Goal: Task Accomplishment & Management: Manage account settings

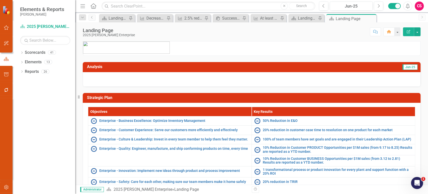
click at [43, 141] on div "Dropdown Scorecards 41 Dropdown 2025 [PERSON_NAME] Enterprise Dropdown Aftermar…" at bounding box center [44, 120] width 63 height 145
click at [21, 52] on icon "Dropdown" at bounding box center [22, 53] width 4 height 3
click at [24, 60] on icon "Dropdown" at bounding box center [25, 61] width 4 height 3
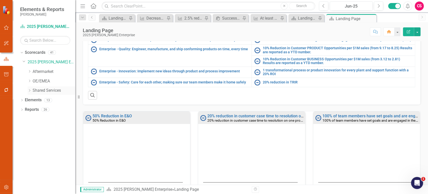
scroll to position [88, 0]
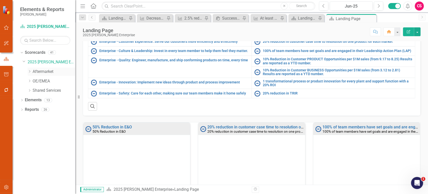
click at [45, 71] on link "Aftermarket" at bounding box center [54, 72] width 43 height 6
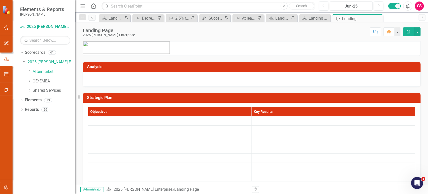
click at [8, 92] on button "button" at bounding box center [6, 90] width 11 height 11
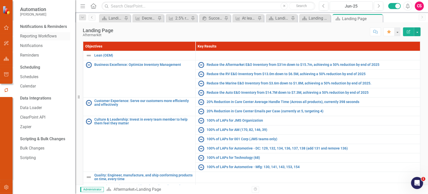
click at [48, 40] on div "Reporting Workflows" at bounding box center [45, 36] width 50 height 8
click at [46, 37] on link "Reporting Workflows" at bounding box center [45, 36] width 50 height 6
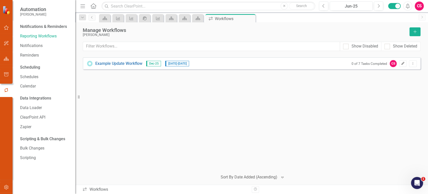
click at [404, 64] on icon "Edit" at bounding box center [403, 63] width 4 height 3
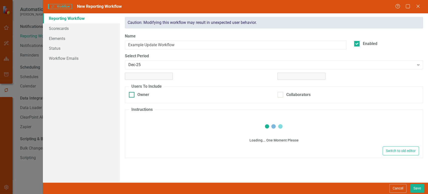
checkbox input "true"
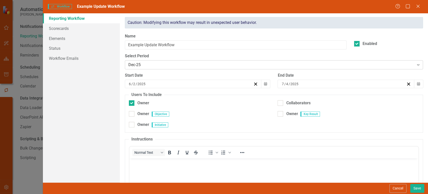
click at [142, 62] on div "Dec-25" at bounding box center [271, 65] width 286 height 6
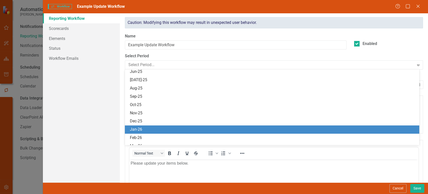
scroll to position [166, 0]
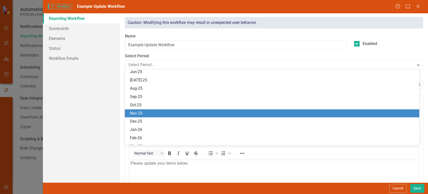
click at [140, 112] on div "Nov-25" at bounding box center [273, 113] width 287 height 6
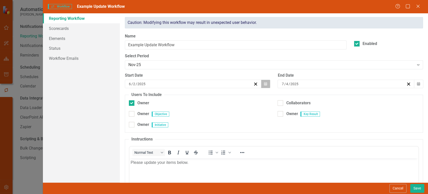
click at [267, 83] on button "Calendar" at bounding box center [266, 84] width 10 height 9
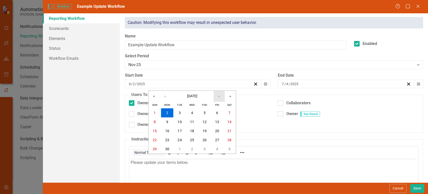
click at [218, 98] on button "›" at bounding box center [219, 96] width 11 height 11
click at [153, 141] on button "21" at bounding box center [155, 139] width 13 height 9
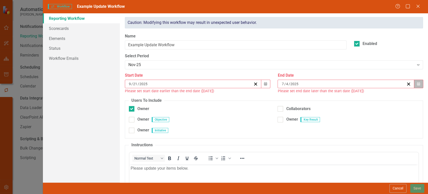
click at [417, 85] on icon "Calendar" at bounding box center [418, 84] width 3 height 4
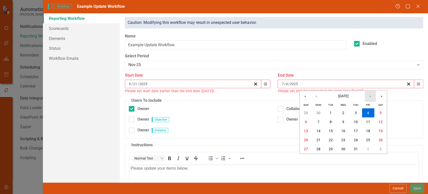
click at [368, 100] on button "›" at bounding box center [370, 96] width 11 height 11
click at [367, 131] on abbr "14" at bounding box center [368, 131] width 4 height 4
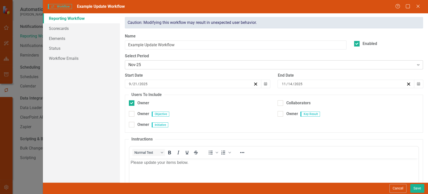
click at [176, 66] on div "Nov-25" at bounding box center [271, 65] width 286 height 6
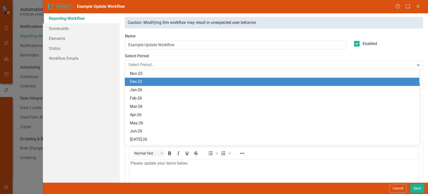
scroll to position [198, 0]
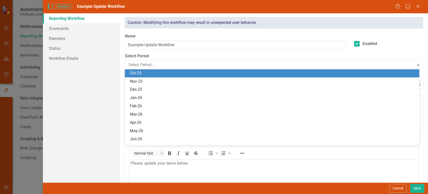
click at [166, 74] on div "Oct-25" at bounding box center [273, 73] width 287 height 6
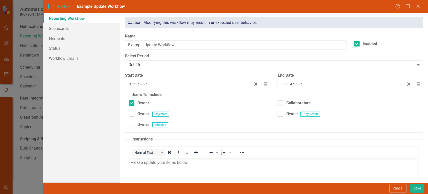
scroll to position [45, 0]
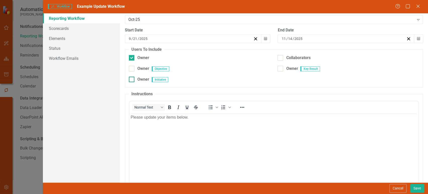
click at [132, 80] on div at bounding box center [132, 80] width 6 height 6
click at [132, 80] on input "Owner" at bounding box center [130, 78] width 3 height 3
checkbox input "true"
click at [132, 67] on div at bounding box center [132, 69] width 6 height 6
click at [132, 67] on input "Owner" at bounding box center [130, 67] width 3 height 3
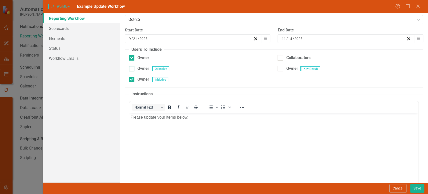
checkbox input "true"
drag, startPoint x: 282, startPoint y: 71, endPoint x: 280, endPoint y: 64, distance: 6.8
click at [281, 71] on div "Owner" at bounding box center [288, 69] width 20 height 6
click at [281, 69] on input "Owner" at bounding box center [279, 67] width 3 height 3
checkbox input "true"
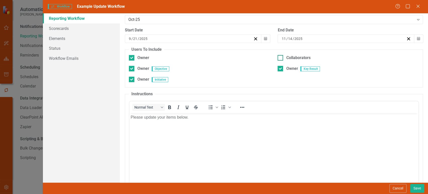
click at [278, 56] on input "Collaborators" at bounding box center [279, 56] width 3 height 3
checkbox input "true"
click at [78, 28] on link "Scorecards" at bounding box center [81, 28] width 77 height 10
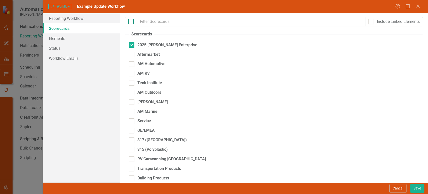
click at [132, 23] on div at bounding box center [131, 22] width 6 height 6
click at [131, 22] on input "checkbox" at bounding box center [129, 20] width 3 height 3
checkbox input "true"
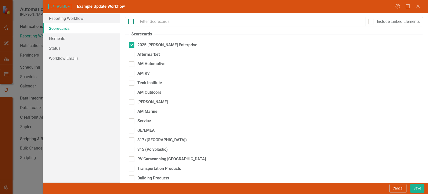
checkbox input "true"
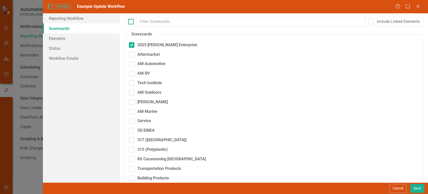
checkbox input "true"
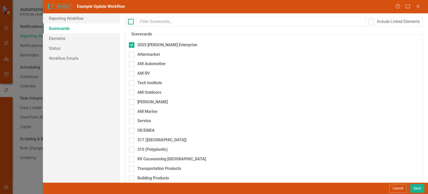
checkbox input "true"
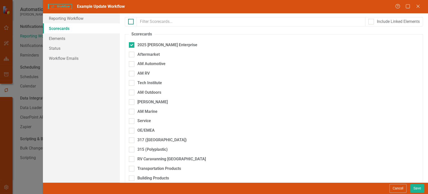
checkbox input "true"
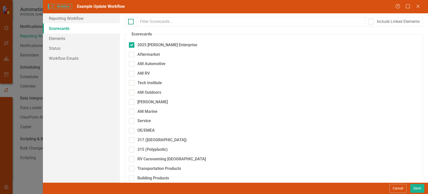
checkbox input "true"
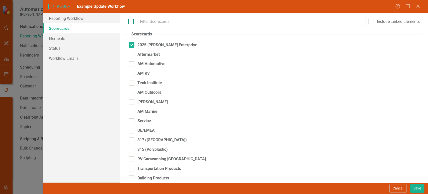
checkbox input "true"
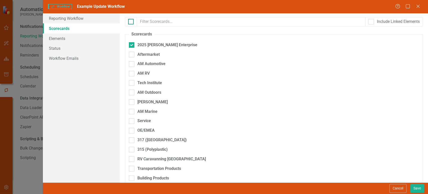
checkbox input "true"
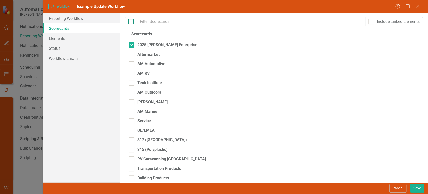
checkbox input "true"
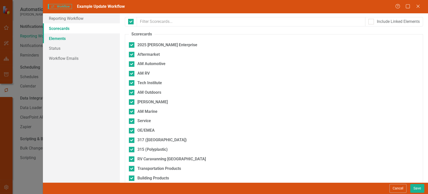
click at [87, 37] on link "Elements" at bounding box center [81, 38] width 77 height 10
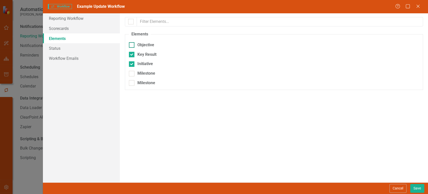
click at [129, 46] on div at bounding box center [132, 45] width 6 height 6
click at [129, 45] on input "Objective" at bounding box center [130, 43] width 3 height 3
checkbox input "true"
drag, startPoint x: 420, startPoint y: 189, endPoint x: 395, endPoint y: 184, distance: 25.7
click at [420, 189] on button "Save" at bounding box center [417, 188] width 14 height 9
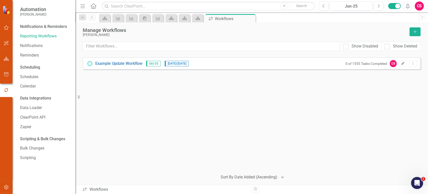
click at [403, 64] on icon "Edit" at bounding box center [403, 63] width 4 height 3
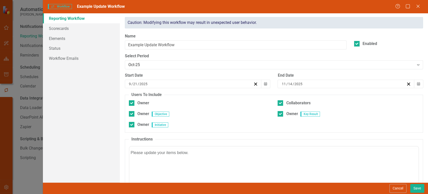
scroll to position [0, 0]
click at [403, 189] on button "Cancel" at bounding box center [398, 188] width 17 height 9
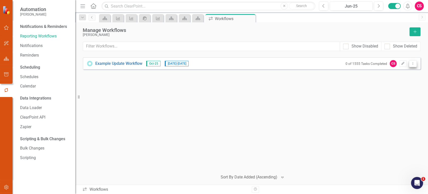
click at [412, 62] on icon "Dropdown Menu" at bounding box center [413, 63] width 4 height 3
click at [397, 70] on link "Preview Preview Workflow" at bounding box center [393, 71] width 46 height 9
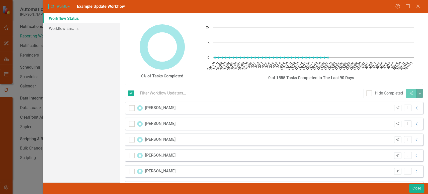
checkbox input "false"
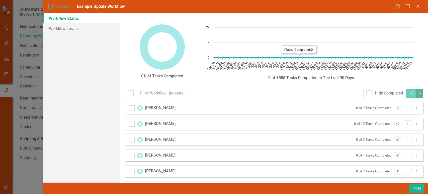
click at [225, 91] on input "text" at bounding box center [250, 93] width 227 height 9
click at [195, 94] on input "text" at bounding box center [250, 93] width 227 height 9
click at [195, 94] on input "mich" at bounding box center [250, 93] width 227 height 9
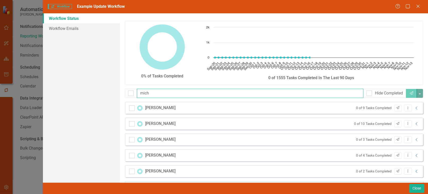
click at [184, 93] on input "mich" at bounding box center [250, 93] width 227 height 9
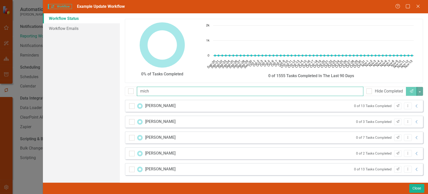
click at [148, 89] on input "mich" at bounding box center [250, 91] width 227 height 9
type input "rob"
click at [395, 20] on div "0% of Tasks Completed Chart Chart with 55 data points. The chart has 1 X axis d…" at bounding box center [274, 51] width 298 height 64
click at [419, 7] on icon "Close" at bounding box center [418, 6] width 6 height 5
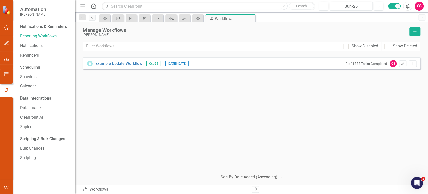
click at [94, 6] on icon "Home" at bounding box center [93, 5] width 7 height 5
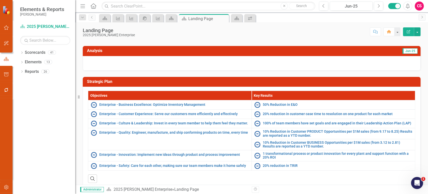
scroll to position [16, 0]
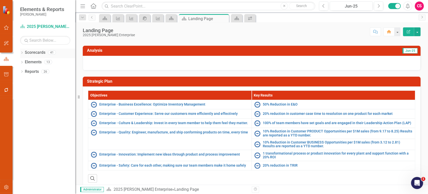
click at [21, 52] on icon "Dropdown" at bounding box center [22, 53] width 4 height 3
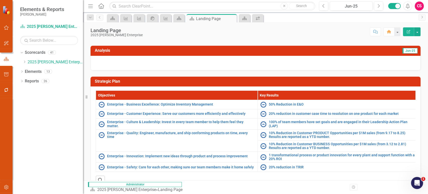
drag, startPoint x: 76, startPoint y: 53, endPoint x: 83, endPoint y: 53, distance: 7.5
click at [83, 53] on div "Resize" at bounding box center [85, 97] width 4 height 194
click at [25, 62] on icon at bounding box center [24, 61] width 1 height 3
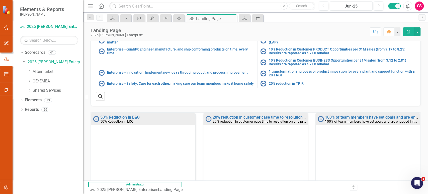
scroll to position [99, 0]
click at [36, 69] on link "Aftermarket" at bounding box center [58, 72] width 50 height 6
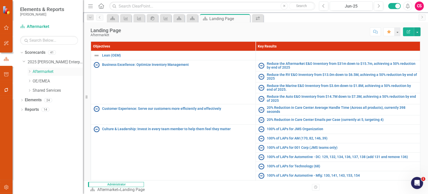
click at [30, 72] on icon "Dropdown" at bounding box center [30, 71] width 4 height 3
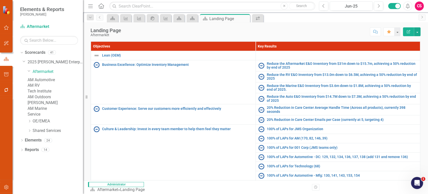
click at [50, 80] on link "AM Automotive" at bounding box center [55, 80] width 55 height 6
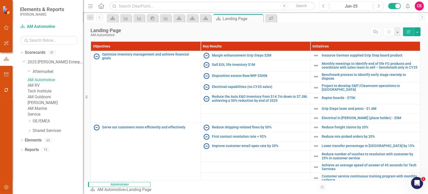
drag, startPoint x: 30, startPoint y: 147, endPoint x: 28, endPoint y: 122, distance: 24.4
click at [30, 122] on icon at bounding box center [29, 121] width 1 height 3
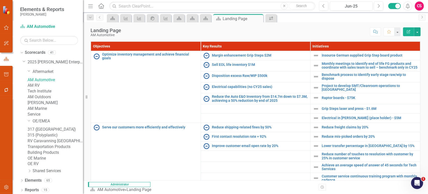
scroll to position [1, 0]
drag, startPoint x: 84, startPoint y: 106, endPoint x: 87, endPoint y: 108, distance: 3.4
click at [87, 107] on div "Resize" at bounding box center [85, 97] width 4 height 194
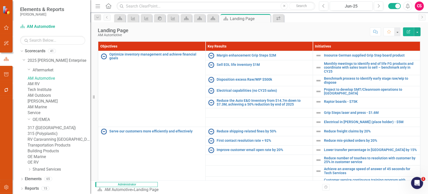
scroll to position [54, 0]
click at [30, 171] on icon "Dropdown" at bounding box center [30, 169] width 4 height 3
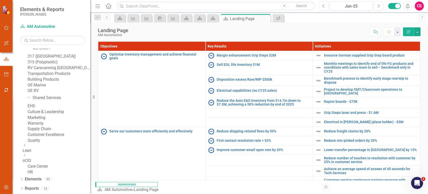
scroll to position [156, 0]
click at [26, 144] on icon "Dropdown" at bounding box center [25, 145] width 4 height 3
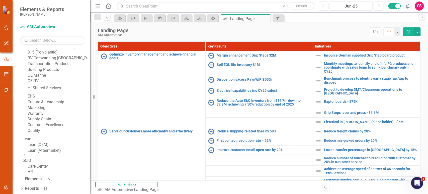
scroll to position [173, 0]
click at [35, 157] on div "Dropdown oCIO" at bounding box center [57, 158] width 68 height 10
click at [26, 155] on icon "Dropdown" at bounding box center [25, 155] width 4 height 3
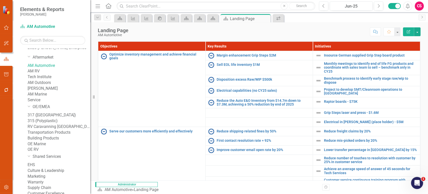
scroll to position [0, 0]
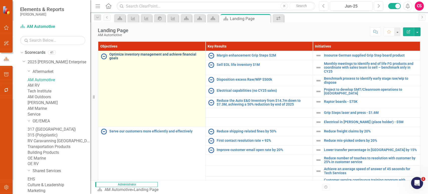
click at [122, 54] on link "Optimize inventory management and achieve financial goals" at bounding box center [156, 56] width 94 height 8
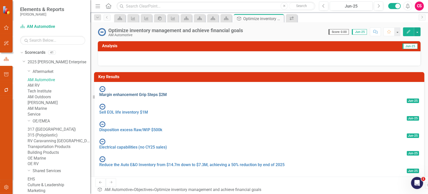
click at [134, 92] on link "Margin enhancement Grip Steps $2M" at bounding box center [132, 94] width 67 height 5
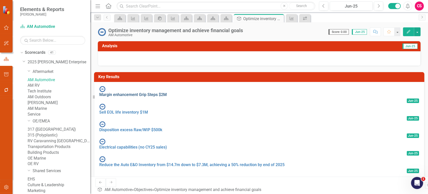
click at [130, 92] on link "Margin enhancement Grip Steps $2M" at bounding box center [132, 94] width 67 height 5
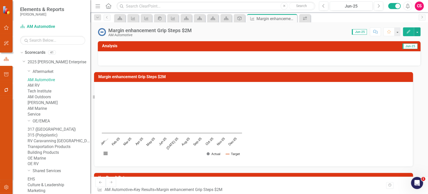
click at [60, 81] on link "AM Automotive" at bounding box center [59, 80] width 63 height 6
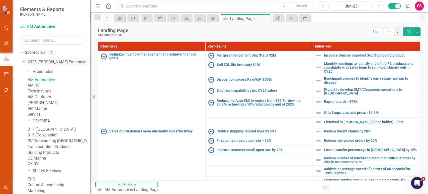
click at [23, 60] on icon "Dropdown" at bounding box center [24, 61] width 3 height 4
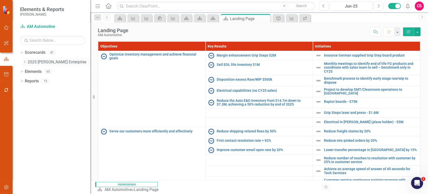
click at [23, 60] on icon "Dropdown" at bounding box center [25, 61] width 4 height 3
click at [20, 53] on icon "Dropdown" at bounding box center [21, 52] width 3 height 4
click at [22, 63] on icon "Dropdown" at bounding box center [22, 62] width 4 height 3
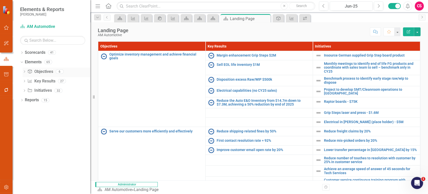
click at [25, 72] on icon "Dropdown" at bounding box center [25, 72] width 4 height 3
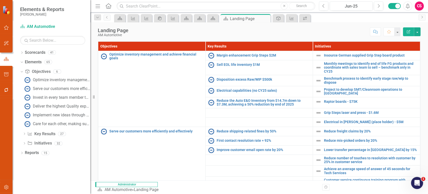
click at [24, 133] on icon "Dropdown" at bounding box center [25, 134] width 4 height 3
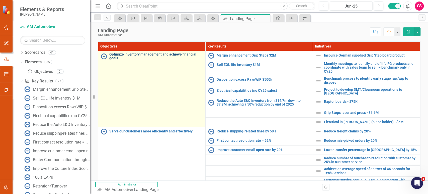
click at [138, 56] on link "Optimize inventory management and achieve financial goals" at bounding box center [156, 56] width 94 height 8
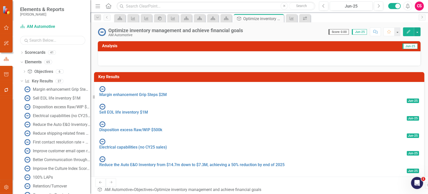
click at [41, 42] on input "text" at bounding box center [52, 40] width 65 height 9
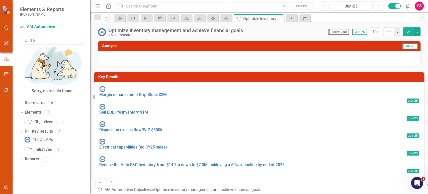
type input "lap"
click at [46, 137] on div "100% LAPs" at bounding box center [43, 139] width 20 height 5
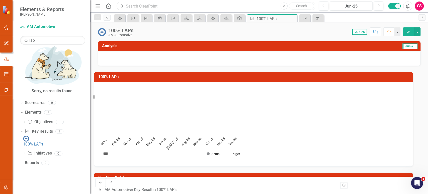
click at [138, 8] on input "text" at bounding box center [216, 6] width 199 height 9
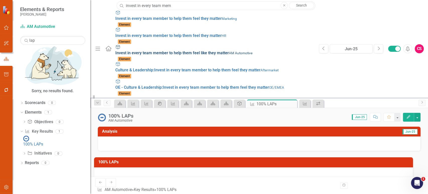
type input "invest in every team mem"
click at [229, 51] on small "AM Automotive" at bounding box center [241, 53] width 24 height 4
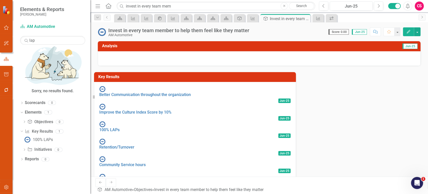
click at [284, 6] on icon "Close" at bounding box center [284, 6] width 2 height 3
click at [36, 25] on link "Scorecard AM Automotive" at bounding box center [51, 27] width 63 height 6
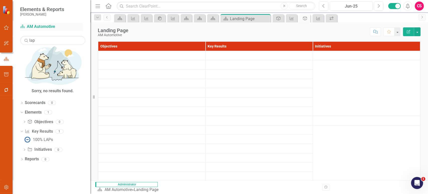
click at [46, 26] on link "Scorecard AM Automotive" at bounding box center [51, 27] width 63 height 6
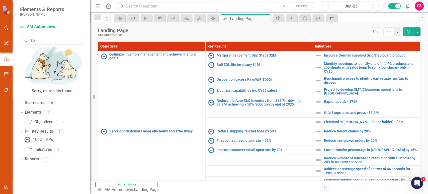
click at [51, 38] on input "lap" at bounding box center [52, 40] width 65 height 9
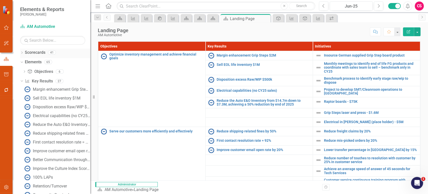
click at [21, 52] on icon "Dropdown" at bounding box center [22, 53] width 4 height 3
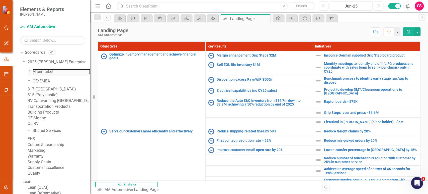
drag, startPoint x: 45, startPoint y: 71, endPoint x: 29, endPoint y: 72, distance: 15.3
click at [45, 71] on link "Aftermarket" at bounding box center [62, 72] width 58 height 6
click at [29, 72] on icon "Dropdown" at bounding box center [30, 71] width 4 height 3
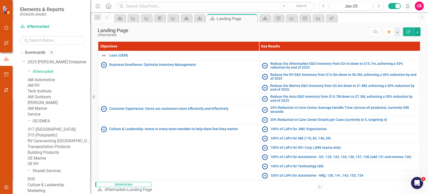
click at [55, 80] on link "AM Automotive" at bounding box center [59, 80] width 63 height 6
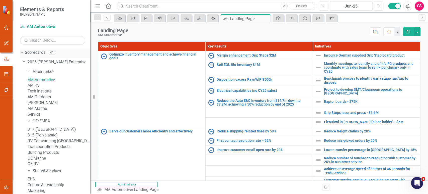
click at [21, 53] on icon "Dropdown" at bounding box center [21, 52] width 3 height 4
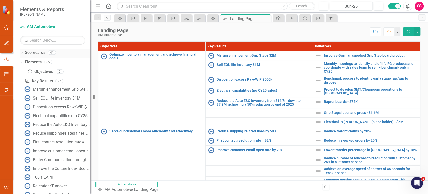
click at [21, 52] on icon "Dropdown" at bounding box center [22, 53] width 4 height 3
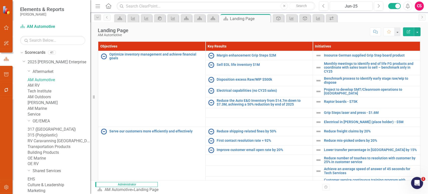
click at [45, 88] on link "AM RV" at bounding box center [59, 86] width 63 height 6
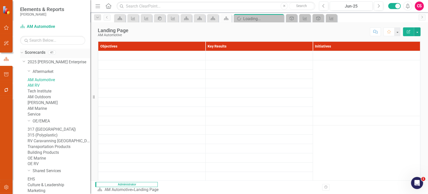
click at [21, 54] on div "Dropdown" at bounding box center [22, 53] width 4 height 3
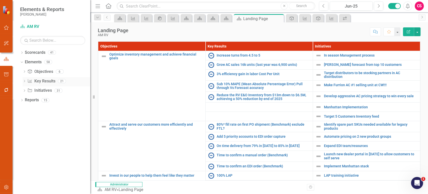
click at [24, 81] on icon "Dropdown" at bounding box center [25, 81] width 4 height 3
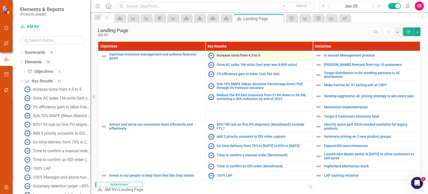
click at [246, 54] on link "Increase turns from 4.5 to 5" at bounding box center [264, 55] width 94 height 4
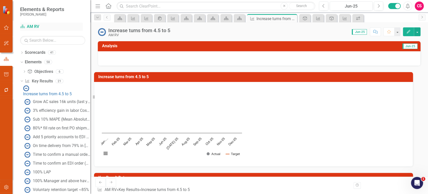
click at [32, 28] on link "Scorecard AM RV" at bounding box center [51, 27] width 63 height 6
click at [23, 81] on icon "Dropdown" at bounding box center [21, 81] width 3 height 4
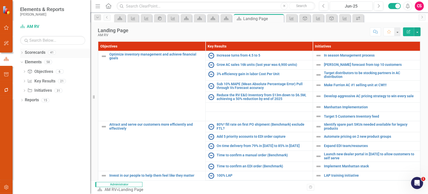
click at [23, 54] on icon "Dropdown" at bounding box center [22, 53] width 4 height 3
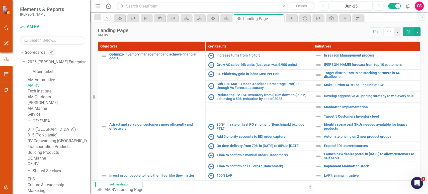
click at [56, 81] on link "AM Automotive" at bounding box center [59, 80] width 63 height 6
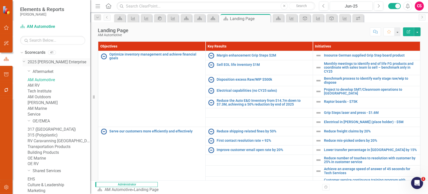
click at [24, 60] on icon "Dropdown" at bounding box center [24, 61] width 3 height 4
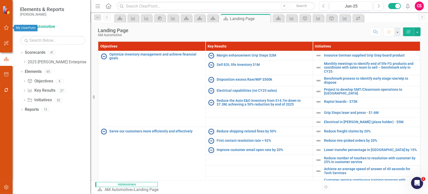
click at [4, 29] on icon "button" at bounding box center [6, 28] width 5 height 4
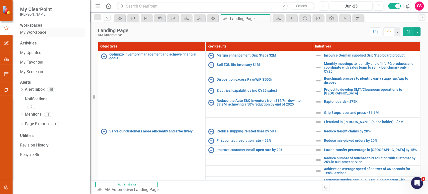
click at [37, 35] on link "My Workspace" at bounding box center [52, 33] width 65 height 6
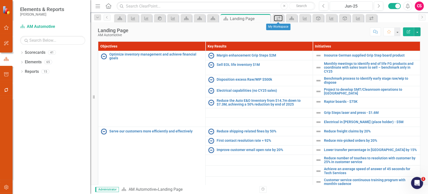
drag, startPoint x: 280, startPoint y: 18, endPoint x: 2, endPoint y: 79, distance: 284.6
click at [280, 18] on icon at bounding box center [278, 19] width 4 height 4
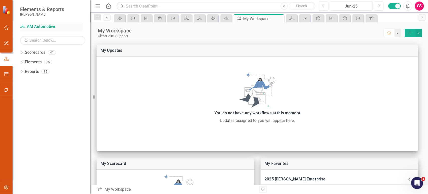
click at [37, 27] on link "Scorecard AM Automotive" at bounding box center [51, 27] width 63 height 6
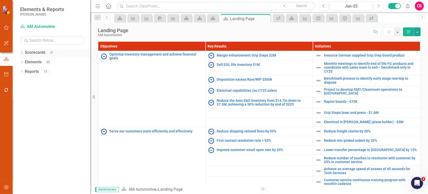
click at [23, 53] on icon "Dropdown" at bounding box center [22, 53] width 4 height 3
click at [25, 60] on icon "Dropdown" at bounding box center [25, 61] width 4 height 3
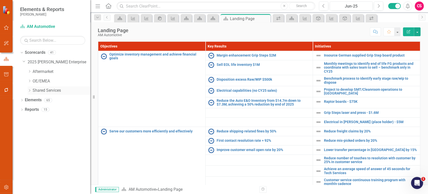
click at [29, 90] on icon "Dropdown" at bounding box center [30, 90] width 4 height 3
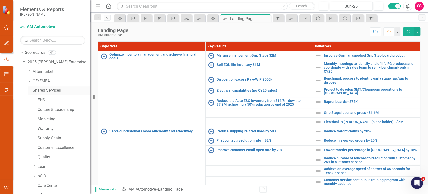
click at [29, 90] on icon "Dropdown" at bounding box center [29, 90] width 3 height 4
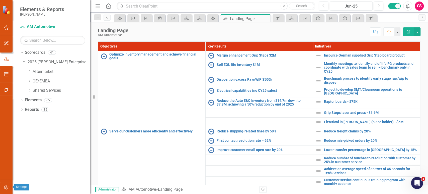
click at [4, 188] on icon "button" at bounding box center [6, 187] width 5 height 4
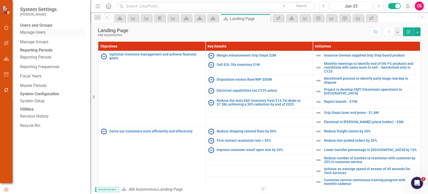
click at [37, 34] on link "Manage Users" at bounding box center [52, 33] width 65 height 6
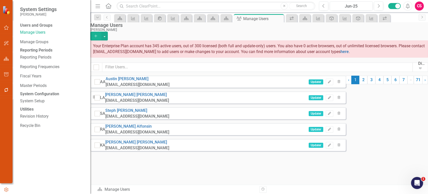
click at [164, 46] on span "Your Enterprise Plan account has 345 active users, out of 300 licensed (both fu…" at bounding box center [259, 48] width 332 height 11
click at [205, 49] on span "Your Enterprise Plan account has 345 active users, out of 300 licensed (both fu…" at bounding box center [259, 48] width 332 height 11
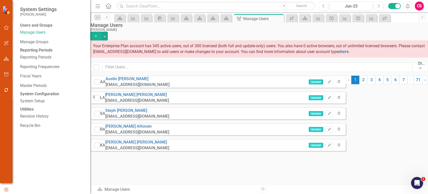
click at [165, 48] on span "Your Enterprise Plan account has 345 active users, out of 300 licensed (both fu…" at bounding box center [259, 48] width 332 height 11
click at [360, 84] on link "2" at bounding box center [364, 80] width 8 height 9
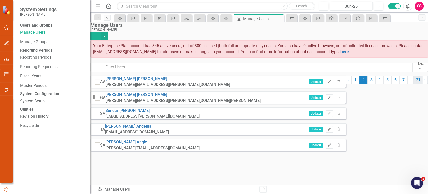
click at [414, 84] on link "71" at bounding box center [418, 80] width 9 height 9
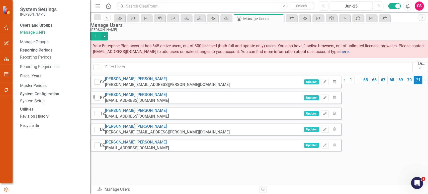
drag, startPoint x: 113, startPoint y: 85, endPoint x: 114, endPoint y: 93, distance: 8.3
click at [100, 85] on div at bounding box center [98, 82] width 6 height 6
click at [98, 82] on input "checkbox" at bounding box center [96, 80] width 3 height 3
checkbox input "true"
click at [112, 103] on div "RY Rachel Yessa ryessa@lci1.com" at bounding box center [132, 98] width 75 height 12
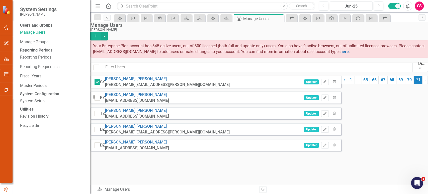
click at [112, 106] on div "CY Christopher Yarsevich chris.yarsevich@lci1.com Updater Edit Trash RY Rachel …" at bounding box center [215, 115] width 251 height 79
click at [100, 116] on div at bounding box center [98, 114] width 6 height 6
click at [98, 114] on input "checkbox" at bounding box center [96, 112] width 3 height 3
checkbox input "true"
click at [100, 132] on div at bounding box center [98, 129] width 6 height 6
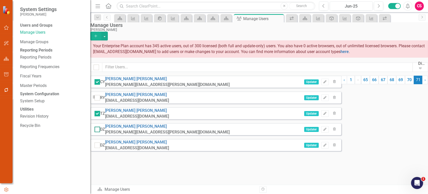
click at [98, 130] on input "checkbox" at bounding box center [96, 127] width 3 height 3
click at [100, 132] on div at bounding box center [98, 129] width 6 height 6
click at [98, 130] on input "checkbox" at bounding box center [96, 127] width 3 height 3
checkbox input "false"
click at [100, 116] on div at bounding box center [98, 114] width 6 height 6
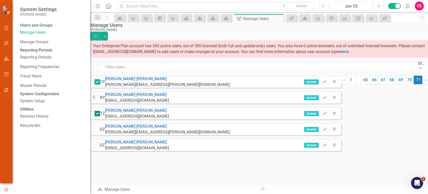
click at [98, 114] on input "checkbox" at bounding box center [96, 112] width 3 height 3
checkbox input "false"
click at [100, 80] on div at bounding box center [98, 82] width 6 height 6
click at [98, 80] on input "checkbox" at bounding box center [96, 80] width 3 height 3
checkbox input "false"
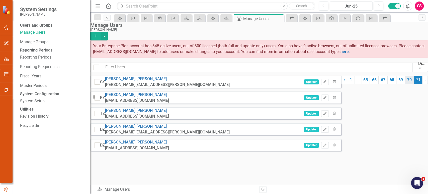
click at [405, 84] on link "70" at bounding box center [409, 80] width 9 height 9
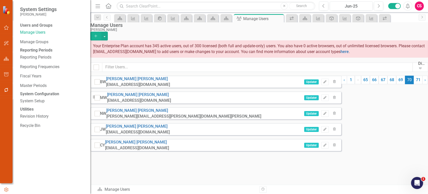
click at [405, 84] on span "70 (current)" at bounding box center [409, 80] width 9 height 9
click at [396, 84] on link "69" at bounding box center [400, 80] width 9 height 9
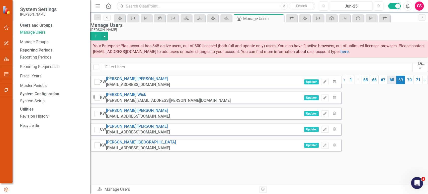
click at [388, 84] on link "68" at bounding box center [392, 80] width 9 height 9
click at [379, 84] on link "67" at bounding box center [383, 80] width 9 height 9
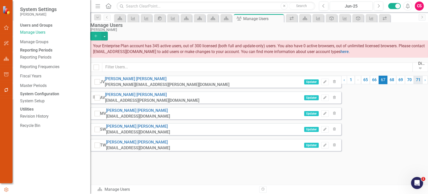
click at [414, 84] on link "71" at bounding box center [418, 80] width 9 height 9
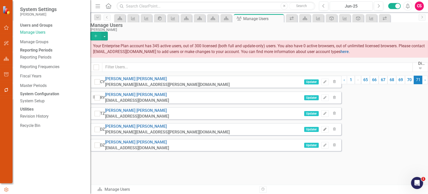
click at [327, 130] on icon "button" at bounding box center [325, 128] width 3 height 3
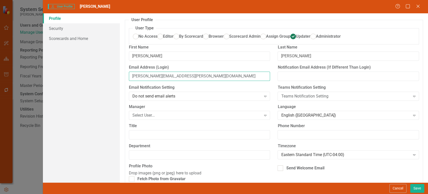
click at [169, 81] on input "dale.zesiger@lci1.com" at bounding box center [200, 76] width 142 height 9
click at [300, 81] on div "Notification Email Address (If Different Than Login)" at bounding box center [349, 72] width 142 height 16
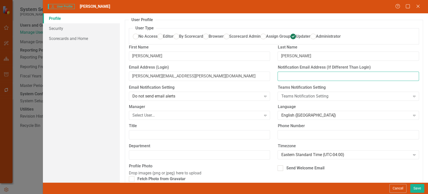
click at [300, 81] on input "Notification Email Address (If Different Than Login)" at bounding box center [349, 76] width 142 height 9
click at [169, 81] on input "dale.zesiger@lci1.com" at bounding box center [200, 76] width 142 height 9
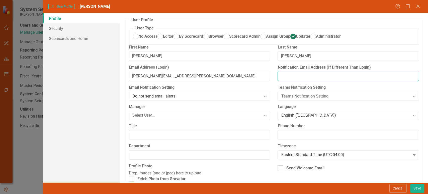
click at [320, 81] on input "Notification Email Address (If Different Than Login)" at bounding box center [349, 76] width 142 height 9
click at [399, 189] on button "Cancel" at bounding box center [398, 188] width 17 height 9
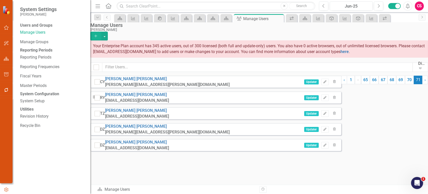
drag, startPoint x: 175, startPoint y: 149, endPoint x: 139, endPoint y: 147, distance: 35.7
click at [139, 147] on div "DZ Dale Zesiger dzesiger@curtgroup.com Updater Edit Trash" at bounding box center [215, 145] width 251 height 12
click at [7, 91] on icon "button" at bounding box center [6, 90] width 4 height 4
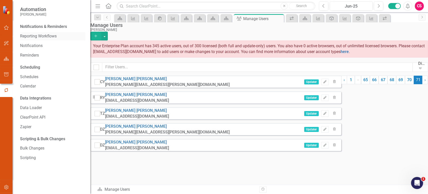
click at [34, 37] on link "Reporting Workflows" at bounding box center [52, 36] width 65 height 6
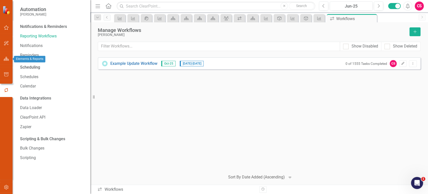
click at [1, 59] on button "button" at bounding box center [6, 59] width 11 height 11
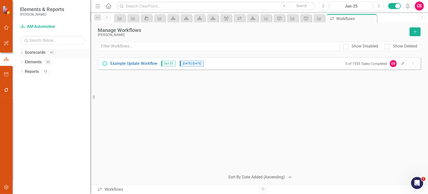
click at [21, 54] on icon "Dropdown" at bounding box center [22, 53] width 4 height 3
click at [26, 63] on icon "Dropdown" at bounding box center [25, 61] width 4 height 3
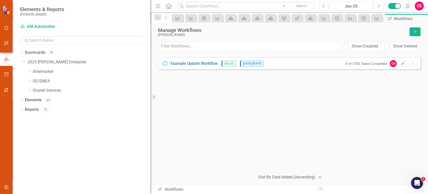
drag, startPoint x: 91, startPoint y: 59, endPoint x: 180, endPoint y: 57, distance: 88.6
click at [180, 57] on div "Elements & Reports Lippert Scorecard AM Automotive Search Dropdown Scorecards 4…" at bounding box center [214, 97] width 428 height 194
click at [30, 72] on icon "Dropdown" at bounding box center [30, 71] width 4 height 3
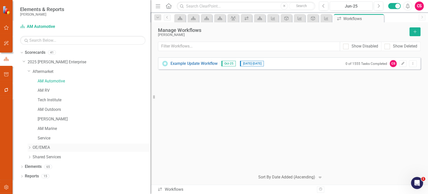
click at [29, 149] on div "Dropdown" at bounding box center [30, 147] width 4 height 4
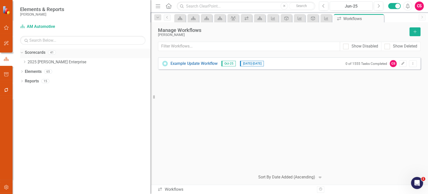
click at [35, 52] on link "Scorecards" at bounding box center [35, 53] width 21 height 6
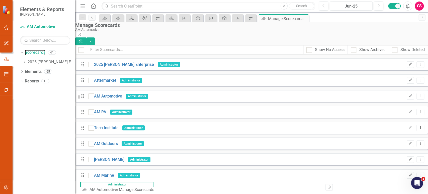
drag, startPoint x: 123, startPoint y: 99, endPoint x: 193, endPoint y: 107, distance: 70.5
click at [69, 101] on div "Elements & Reports Lippert Scorecard AM Automotive Search Dropdown Scorecards 4…" at bounding box center [37, 97] width 75 height 194
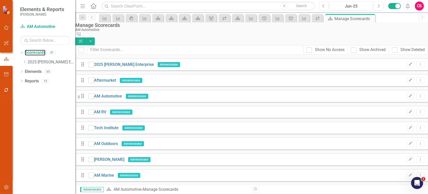
scroll to position [92, 0]
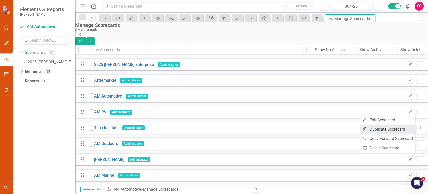
click at [377, 130] on link "Copy Duplicate Scorecard" at bounding box center [387, 128] width 55 height 9
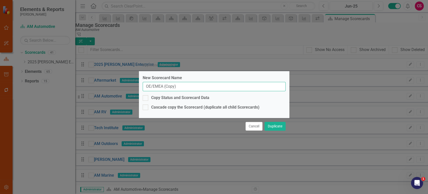
drag, startPoint x: 182, startPoint y: 84, endPoint x: 167, endPoint y: 85, distance: 15.6
click at [167, 85] on input "OE/EMEA (Copy)" at bounding box center [214, 86] width 143 height 9
drag, startPoint x: 152, startPoint y: 86, endPoint x: 202, endPoint y: 80, distance: 50.5
click at [202, 80] on div "New Scorecard Name OE/EMEA (Copy)" at bounding box center [214, 83] width 143 height 16
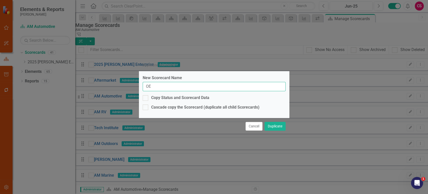
type input "O"
type input "EMEA"
click at [145, 99] on div at bounding box center [146, 98] width 6 height 6
click at [145, 98] on input "Copy Status and Scorecard Data" at bounding box center [144, 96] width 3 height 3
checkbox input "true"
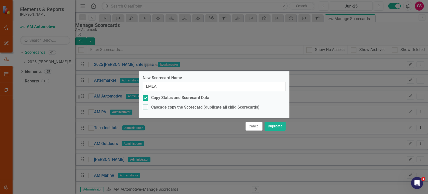
click at [146, 109] on div at bounding box center [146, 107] width 6 height 6
click at [146, 108] on input "Cascade copy the Scorecard (duplicate all child Scorecards)" at bounding box center [144, 105] width 3 height 3
checkbox input "true"
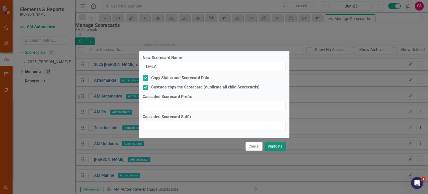
click at [276, 143] on button "Duplicate" at bounding box center [275, 146] width 21 height 9
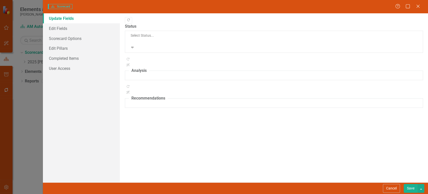
click at [88, 28] on div "Scorecard Scorecard Help Maximize Close Update Fields Edit Fields Scorecard Opt…" at bounding box center [214, 97] width 428 height 194
drag, startPoint x: 400, startPoint y: 113, endPoint x: 88, endPoint y: 28, distance: 322.9
click at [88, 28] on link "Edit Fields" at bounding box center [81, 28] width 77 height 10
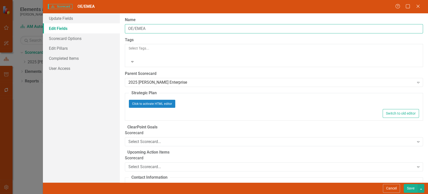
click at [186, 31] on input "OE/EMEA" at bounding box center [274, 28] width 298 height 9
type input "OE"
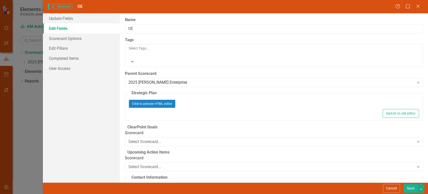
click at [409, 188] on button "Save" at bounding box center [411, 188] width 14 height 9
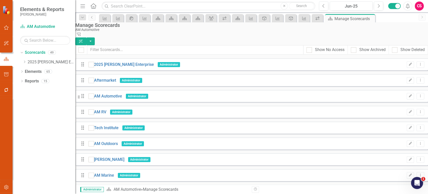
scroll to position [134, 0]
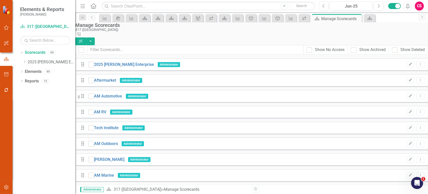
checkbox input "true"
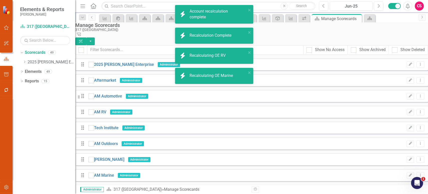
scroll to position [143, 0]
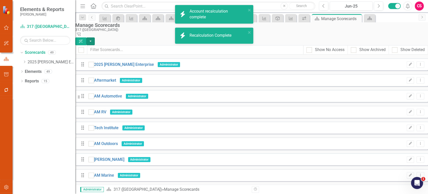
click at [95, 37] on button "button" at bounding box center [90, 41] width 9 height 8
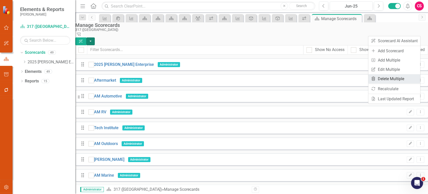
click at [386, 76] on link "Trash Delete Multiple" at bounding box center [395, 78] width 52 height 9
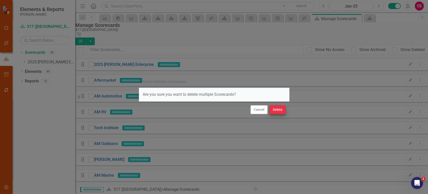
click at [285, 106] on div "Cancel Delete" at bounding box center [214, 109] width 151 height 17
click at [278, 110] on button "Delete" at bounding box center [278, 109] width 16 height 9
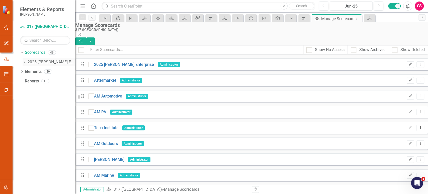
click at [34, 61] on link "2025 [PERSON_NAME] Enterprise" at bounding box center [52, 62] width 48 height 6
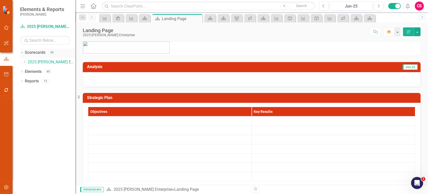
click at [37, 51] on link "Scorecards" at bounding box center [35, 53] width 21 height 6
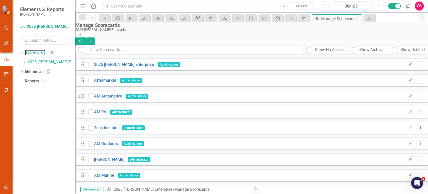
scroll to position [116, 0]
checkbox input "true"
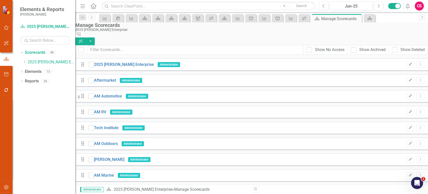
checkbox input "true"
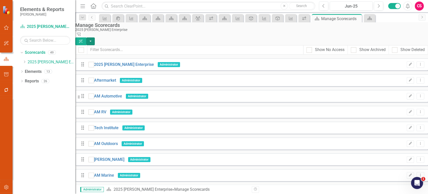
drag, startPoint x: 417, startPoint y: 33, endPoint x: 415, endPoint y: 36, distance: 3.0
click at [95, 37] on button "button" at bounding box center [90, 41] width 9 height 8
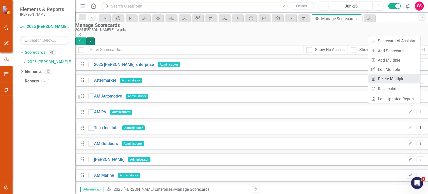
click at [385, 76] on link "Trash Delete Multiple" at bounding box center [395, 78] width 52 height 9
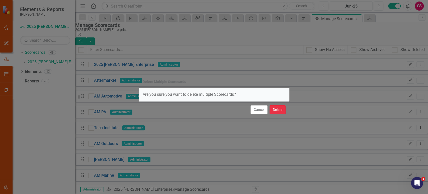
click at [279, 110] on button "Delete" at bounding box center [278, 109] width 16 height 9
checkbox input "false"
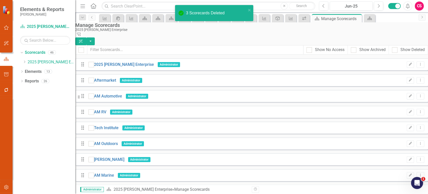
scroll to position [244, 0]
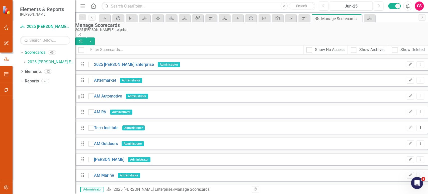
checkbox input "true"
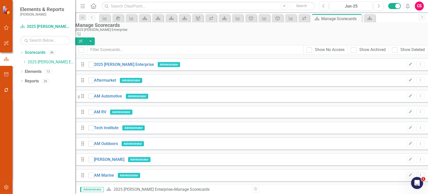
checkbox input "true"
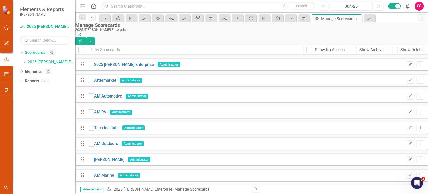
click at [95, 37] on button "button" at bounding box center [90, 41] width 9 height 8
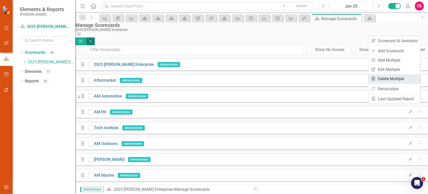
click at [381, 78] on link "Trash Delete Multiple" at bounding box center [395, 78] width 52 height 9
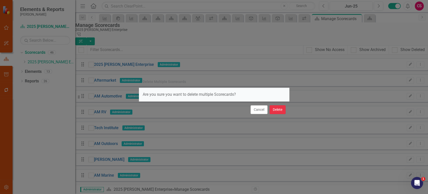
click at [284, 109] on button "Delete" at bounding box center [278, 109] width 16 height 9
checkbox input "false"
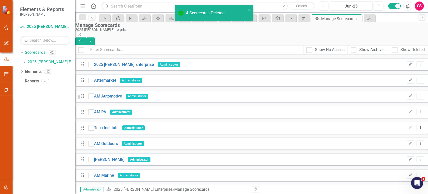
scroll to position [186, 0]
click at [24, 62] on icon "Dropdown" at bounding box center [25, 61] width 4 height 3
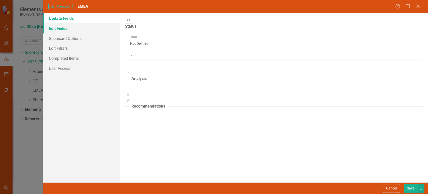
click at [80, 28] on link "Edit Fields" at bounding box center [81, 28] width 77 height 10
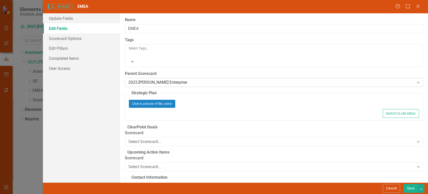
click at [151, 80] on div "2025 [PERSON_NAME] Enterprise" at bounding box center [271, 83] width 286 height 6
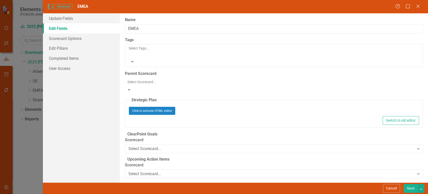
scroll to position [8, 0]
type input "oe"
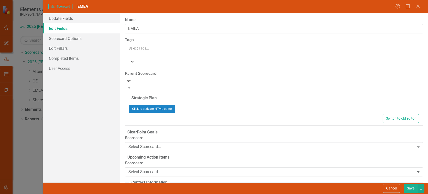
scroll to position [0, 0]
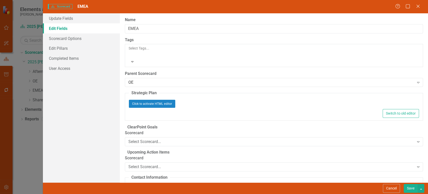
click at [407, 187] on button "Save" at bounding box center [411, 188] width 14 height 9
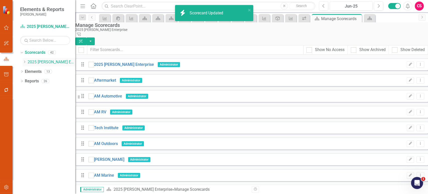
click at [23, 62] on icon "Dropdown" at bounding box center [25, 61] width 4 height 3
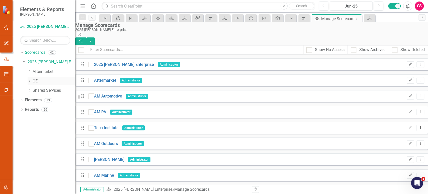
click at [28, 81] on icon "Dropdown" at bounding box center [30, 80] width 4 height 3
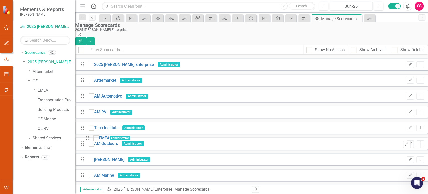
scroll to position [210, 0]
drag, startPoint x: 90, startPoint y: 93, endPoint x: 93, endPoint y: 93, distance: 3.3
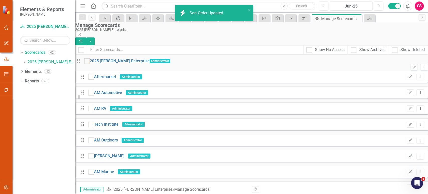
scroll to position [147, 0]
drag, startPoint x: 25, startPoint y: 62, endPoint x: 24, endPoint y: 67, distance: 5.3
click at [25, 62] on icon "Dropdown" at bounding box center [25, 61] width 4 height 3
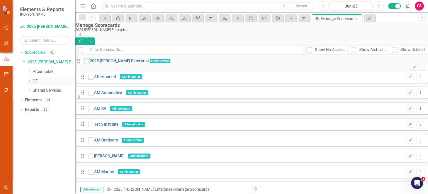
click at [28, 82] on icon "Dropdown" at bounding box center [30, 80] width 4 height 3
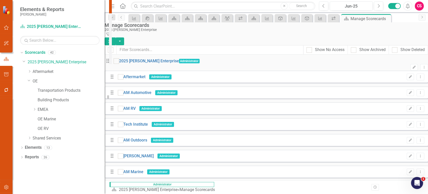
drag, startPoint x: 76, startPoint y: 95, endPoint x: 104, endPoint y: 98, distance: 28.6
click at [105, 98] on div "Resize" at bounding box center [107, 97] width 4 height 194
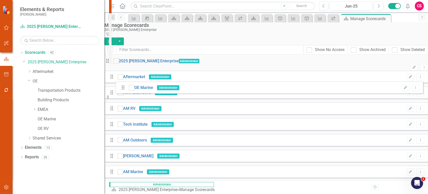
drag, startPoint x: 118, startPoint y: 119, endPoint x: 122, endPoint y: 87, distance: 32.6
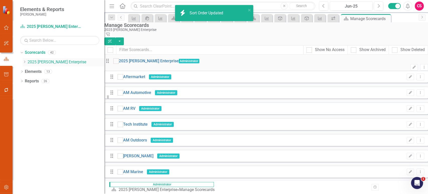
click at [24, 62] on icon "Dropdown" at bounding box center [25, 61] width 4 height 3
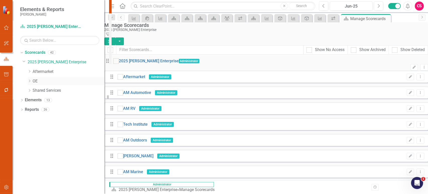
click at [29, 79] on icon "Dropdown" at bounding box center [30, 80] width 4 height 3
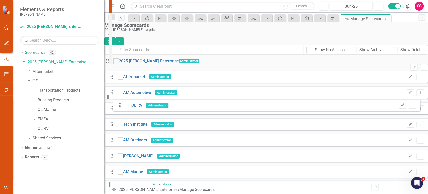
drag, startPoint x: 118, startPoint y: 169, endPoint x: 118, endPoint y: 104, distance: 64.7
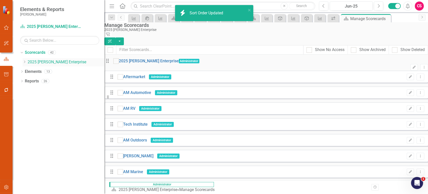
click at [24, 61] on icon "Dropdown" at bounding box center [25, 61] width 4 height 3
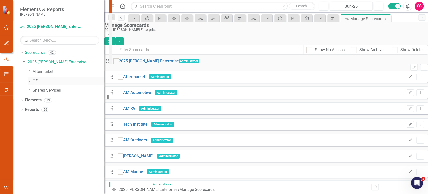
click at [29, 81] on icon "Dropdown" at bounding box center [30, 80] width 4 height 3
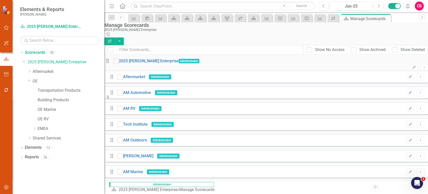
scroll to position [114, 0]
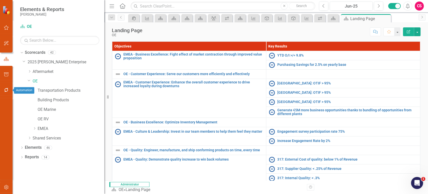
click at [5, 93] on button "button" at bounding box center [6, 90] width 11 height 11
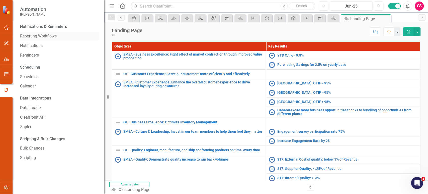
click at [51, 34] on link "Reporting Workflows" at bounding box center [59, 36] width 79 height 6
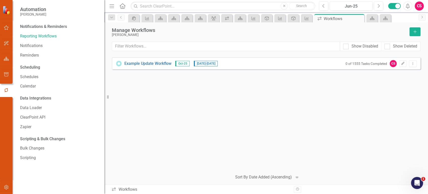
drag, startPoint x: 197, startPoint y: 63, endPoint x: 193, endPoint y: 66, distance: 4.4
click at [193, 66] on div "Example Update Workflow Oct-25 9/21/25 - 11/14/25" at bounding box center [167, 64] width 102 height 6
click at [401, 64] on icon "Edit" at bounding box center [403, 63] width 4 height 3
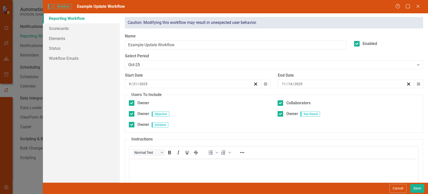
click at [239, 128] on div "Owner Initiative" at bounding box center [200, 127] width 142 height 11
click at [186, 165] on p "Please update your items below." at bounding box center [274, 162] width 287 height 6
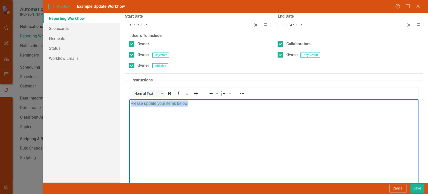
drag, startPoint x: 195, startPoint y: 106, endPoint x: 120, endPoint y: 107, distance: 75.0
click at [129, 107] on html "Please update your items below." at bounding box center [273, 136] width 289 height 75
click at [144, 108] on body "Please update your items below." at bounding box center [273, 136] width 289 height 75
drag, startPoint x: 130, startPoint y: 103, endPoint x: 221, endPoint y: 115, distance: 92.1
click at [221, 115] on body "Please update your items below." at bounding box center [273, 136] width 289 height 75
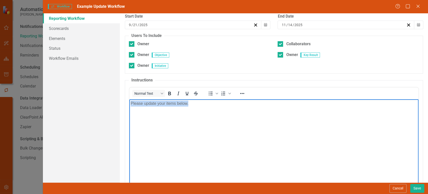
click at [221, 115] on body "Please update your items below." at bounding box center [273, 136] width 289 height 75
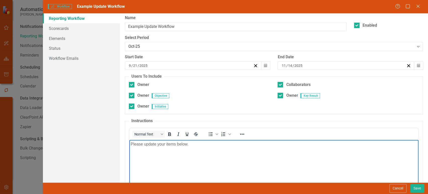
scroll to position [18, 0]
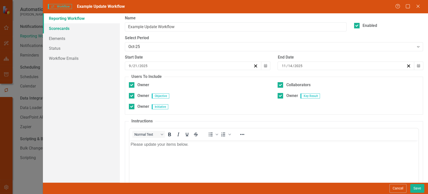
click at [86, 29] on link "Scorecards" at bounding box center [81, 28] width 77 height 10
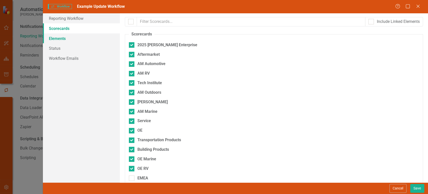
click at [84, 39] on link "Elements" at bounding box center [81, 38] width 77 height 10
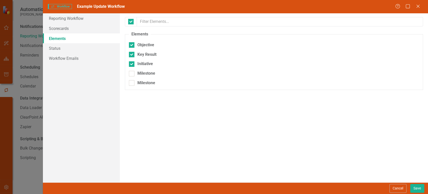
checkbox input "false"
click at [84, 27] on link "Scorecards" at bounding box center [81, 28] width 77 height 10
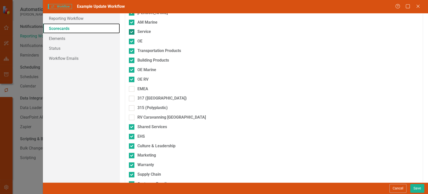
scroll to position [91, 0]
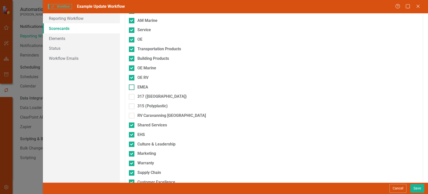
click at [132, 88] on div at bounding box center [132, 87] width 6 height 6
click at [132, 88] on input "EMEA" at bounding box center [130, 85] width 3 height 3
checkbox input "true"
click at [132, 94] on div "317 ([GEOGRAPHIC_DATA])" at bounding box center [274, 97] width 290 height 6
click at [132, 94] on input "317 ([GEOGRAPHIC_DATA])" at bounding box center [130, 95] width 3 height 3
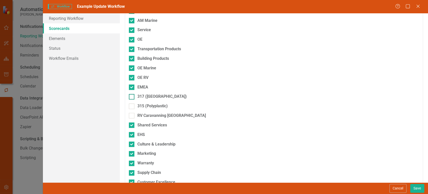
checkbox input "true"
drag, startPoint x: 132, startPoint y: 105, endPoint x: 132, endPoint y: 112, distance: 7.3
click at [132, 105] on div at bounding box center [132, 106] width 6 height 6
click at [132, 105] on input "315 (Polyplastic)" at bounding box center [130, 104] width 3 height 3
checkbox input "true"
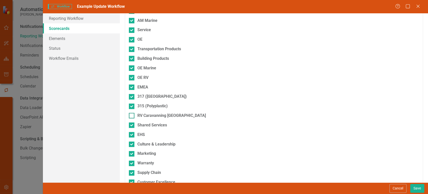
click at [132, 115] on div at bounding box center [132, 116] width 6 height 6
click at [132, 115] on input "RV Caravanning [GEOGRAPHIC_DATA]" at bounding box center [130, 114] width 3 height 3
checkbox input "true"
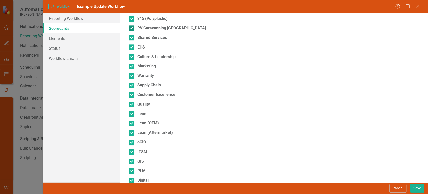
scroll to position [262, 0]
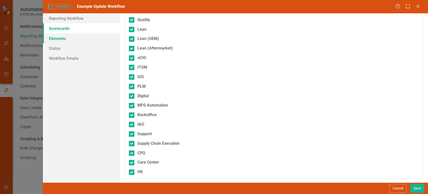
click at [72, 38] on link "Elements" at bounding box center [81, 38] width 77 height 10
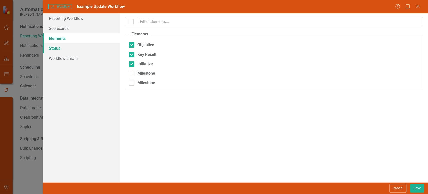
click at [73, 47] on link "Status" at bounding box center [81, 48] width 77 height 10
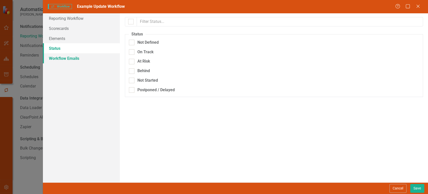
click at [92, 62] on link "Workflow Emails" at bounding box center [81, 58] width 77 height 10
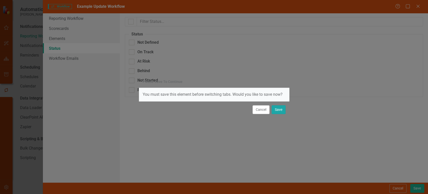
click at [275, 112] on button "Save" at bounding box center [279, 109] width 14 height 9
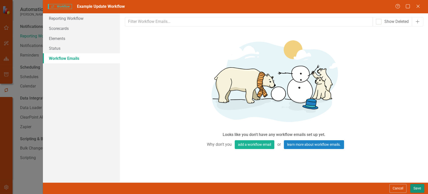
click at [420, 190] on button "Save" at bounding box center [417, 188] width 14 height 9
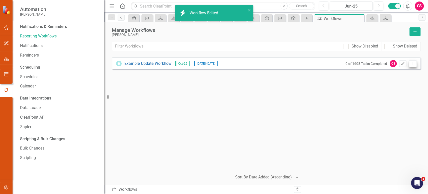
click at [413, 64] on icon "Dropdown Menu" at bounding box center [413, 63] width 4 height 3
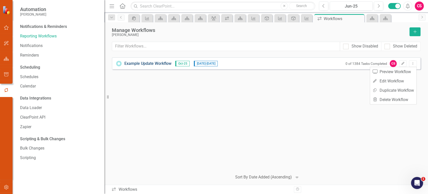
click at [165, 62] on link "Example Update Workflow" at bounding box center [147, 64] width 47 height 6
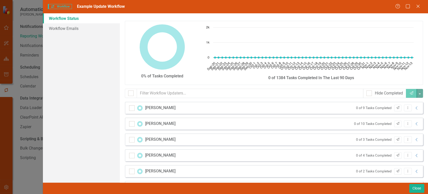
checkbox input "false"
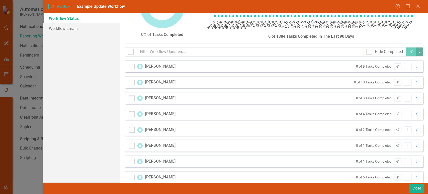
scroll to position [42, 0]
click at [416, 65] on icon at bounding box center [417, 65] width 2 height 3
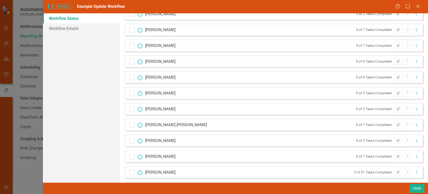
scroll to position [171, 0]
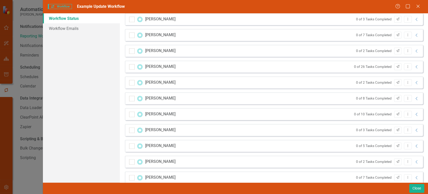
scroll to position [374, 0]
click at [417, 189] on button "Close" at bounding box center [416, 188] width 15 height 9
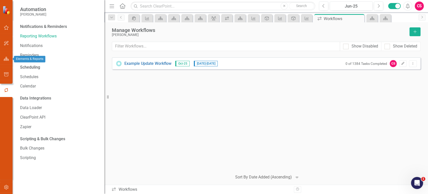
click at [8, 54] on button "button" at bounding box center [6, 59] width 11 height 11
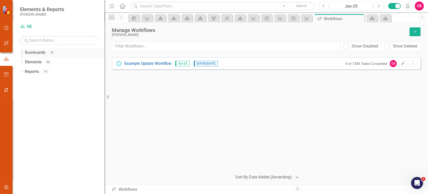
click at [22, 53] on icon "Dropdown" at bounding box center [22, 53] width 4 height 3
click at [6, 185] on icon "button" at bounding box center [6, 187] width 5 height 4
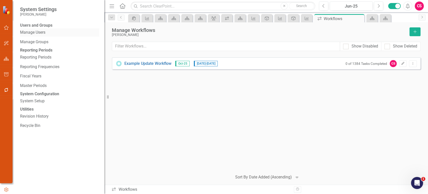
click at [34, 34] on link "Manage Users" at bounding box center [59, 33] width 79 height 6
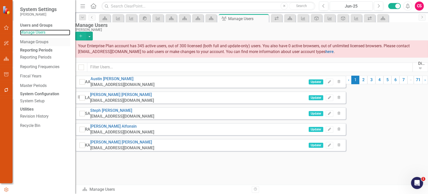
drag, startPoint x: 104, startPoint y: 43, endPoint x: 60, endPoint y: 43, distance: 43.9
click at [60, 43] on div "System Settings Lippert Users and Groups Manage Users Manage Groups Reporting P…" at bounding box center [37, 97] width 75 height 194
click at [331, 83] on icon "Edit" at bounding box center [330, 81] width 4 height 3
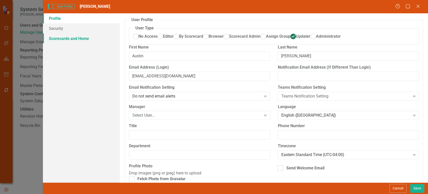
click at [87, 36] on link "Scorecards and Home" at bounding box center [81, 38] width 77 height 10
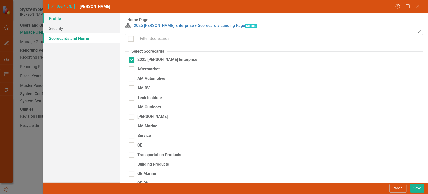
click at [85, 18] on link "Profile" at bounding box center [81, 18] width 77 height 10
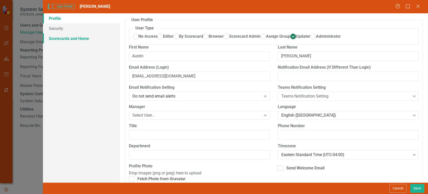
click at [78, 42] on link "Scorecards and Home" at bounding box center [81, 38] width 77 height 10
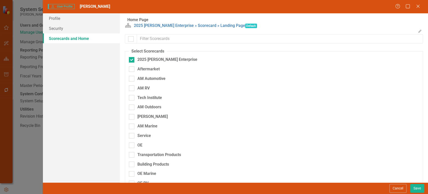
click at [130, 76] on div "Aftermarket" at bounding box center [144, 71] width 31 height 10
click at [130, 62] on div at bounding box center [132, 60] width 6 height 6
click at [130, 60] on input "2025 [PERSON_NAME] Enterprise" at bounding box center [130, 58] width 3 height 3
checkbox input "false"
click at [131, 89] on input "AM RV" at bounding box center [130, 86] width 3 height 3
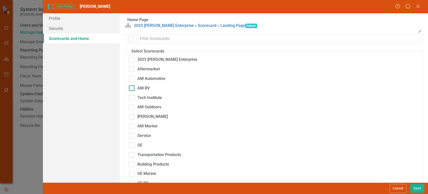
checkbox input "true"
click at [401, 188] on button "Cancel" at bounding box center [398, 188] width 17 height 9
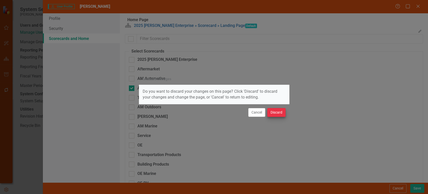
click at [283, 108] on div "Cancel Discard" at bounding box center [214, 112] width 151 height 17
click at [281, 110] on button "Discard" at bounding box center [276, 112] width 18 height 9
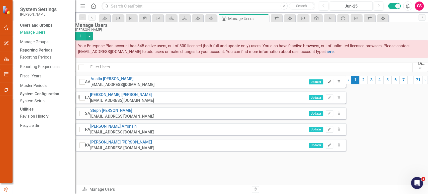
click at [333, 84] on button "Edit" at bounding box center [329, 82] width 7 height 7
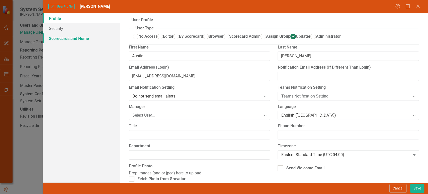
click at [70, 39] on link "Scorecards and Home" at bounding box center [81, 38] width 77 height 10
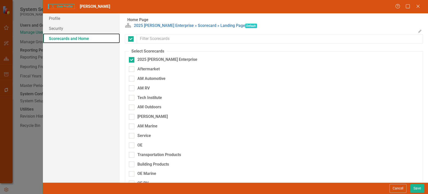
checkbox input "false"
drag, startPoint x: 134, startPoint y: 118, endPoint x: 134, endPoint y: 114, distance: 4.0
click at [134, 110] on div at bounding box center [132, 107] width 6 height 6
click at [132, 108] on input "AM Outdoors" at bounding box center [130, 105] width 3 height 3
checkbox input "true"
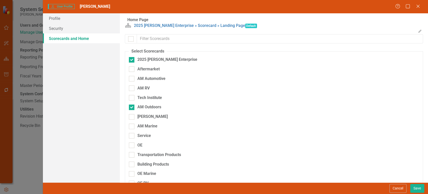
click at [131, 95] on div "AM RV" at bounding box center [139, 90] width 21 height 10
click at [131, 89] on input "AM RV" at bounding box center [130, 86] width 3 height 3
checkbox input "true"
click at [132, 100] on div at bounding box center [132, 98] width 6 height 6
click at [132, 98] on input "Tech Institute" at bounding box center [130, 96] width 3 height 3
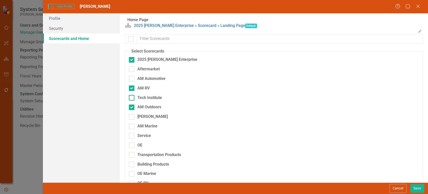
checkbox input "true"
click at [392, 185] on button "Cancel" at bounding box center [398, 188] width 17 height 9
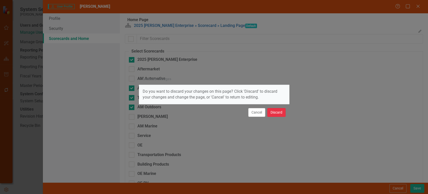
click at [277, 111] on button "Discard" at bounding box center [276, 112] width 18 height 9
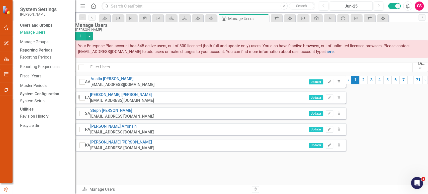
click at [346, 161] on div at bounding box center [346, 118] width 0 height 85
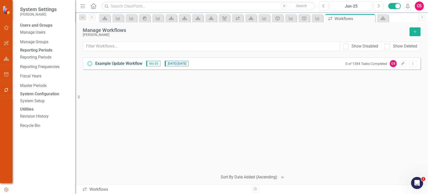
click at [128, 62] on link "Example Update Workflow" at bounding box center [118, 64] width 47 height 6
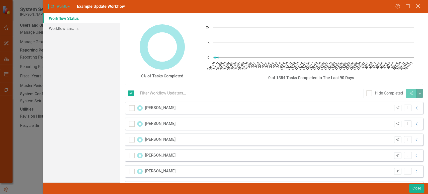
click at [417, 5] on icon "Close" at bounding box center [418, 6] width 6 height 5
checkbox input "false"
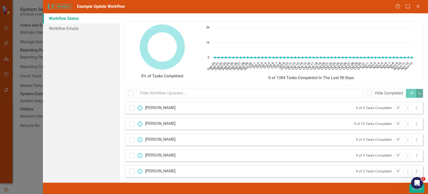
click at [401, 64] on div "Workflow Workflow Example Update Workflow Help Maximize Close Workflow Status W…" at bounding box center [214, 97] width 428 height 194
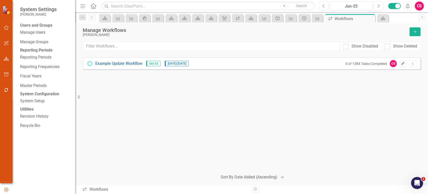
click at [401, 64] on icon "Edit" at bounding box center [403, 63] width 4 height 3
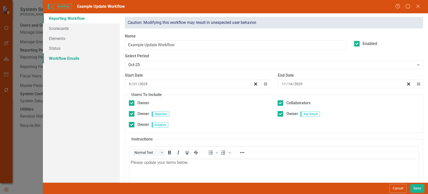
click at [93, 59] on link "Workflow Emails" at bounding box center [81, 58] width 77 height 10
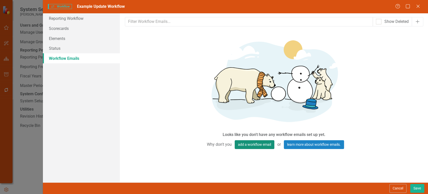
click at [248, 142] on button "add a workflow email" at bounding box center [255, 144] width 40 height 9
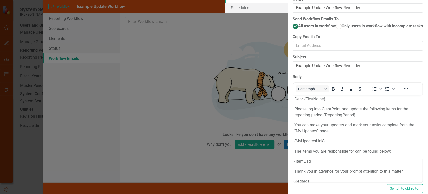
scroll to position [37, 0]
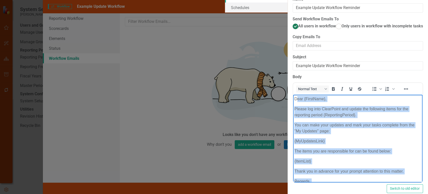
drag, startPoint x: 300, startPoint y: 99, endPoint x: 359, endPoint y: 173, distance: 94.9
click at [359, 173] on body "Dear {FirstName}, Please log into ClearPoint and update the following items for…" at bounding box center [357, 147] width 129 height 105
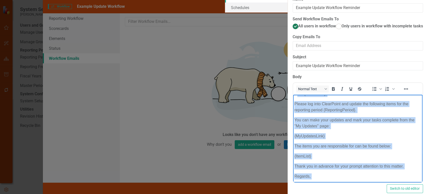
click at [354, 183] on p "ClearPoint Support" at bounding box center [358, 186] width 127 height 6
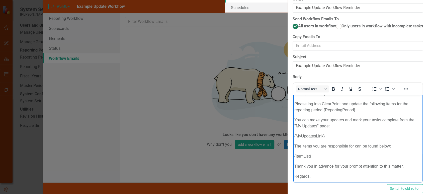
drag, startPoint x: 337, startPoint y: 175, endPoint x: 451, endPoint y: 253, distance: 137.9
click at [293, 168] on html "Dear {FirstName}, Please log into ClearPoint and update the following items for…" at bounding box center [357, 142] width 129 height 105
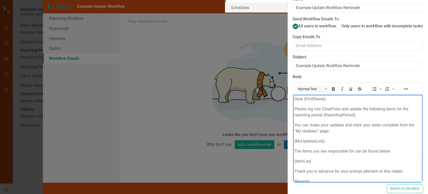
drag, startPoint x: 330, startPoint y: 123, endPoint x: 323, endPoint y: 118, distance: 8.3
click at [330, 123] on body "Dear {FirstName}, Please log into ClearPoint and update the following items for…" at bounding box center [357, 147] width 129 height 105
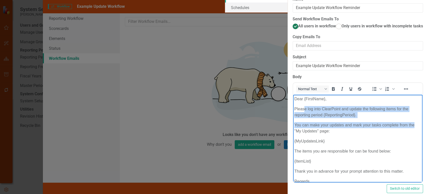
drag, startPoint x: 304, startPoint y: 107, endPoint x: 415, endPoint y: 121, distance: 112.0
click at [415, 121] on body "Dear {FirstName}, Please log into ClearPoint and update the following items for…" at bounding box center [357, 147] width 129 height 105
click at [415, 122] on p "You can make your updates and mark your tasks complete from the "My Updates" pa…" at bounding box center [358, 128] width 127 height 12
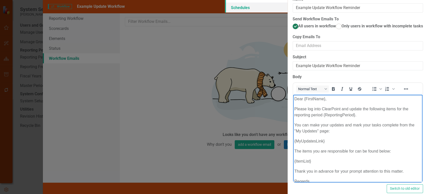
click at [225, 13] on link "Schedules" at bounding box center [256, 8] width 63 height 10
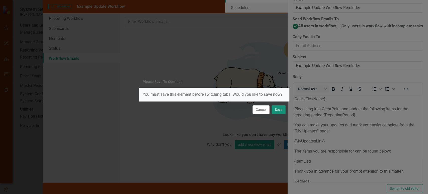
click at [281, 112] on button "Save" at bounding box center [279, 109] width 14 height 9
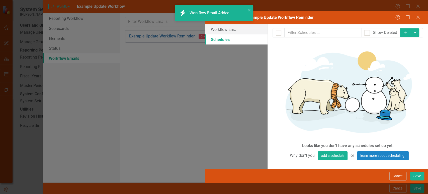
click at [407, 28] on button "Add" at bounding box center [405, 32] width 11 height 9
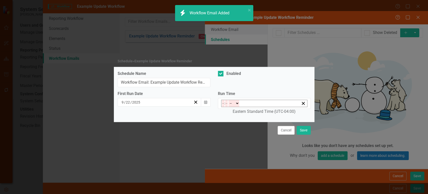
type input "13:00"
type input "1"
type input "0"
select select "pm"
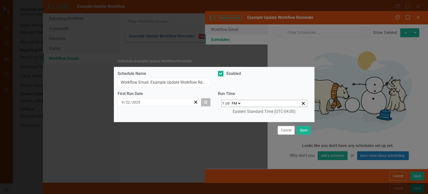
click at [205, 103] on icon "Calendar" at bounding box center [205, 102] width 3 height 4
click at [188, 117] on button "›" at bounding box center [188, 111] width 11 height 11
click at [136, 142] on button "3" at bounding box center [136, 137] width 13 height 9
click at [222, 104] on input "1" at bounding box center [223, 103] width 3 height 7
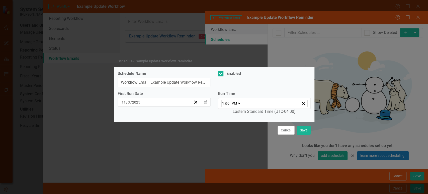
type input "21:00"
type input "9"
click at [239, 104] on select "AM PM" at bounding box center [236, 103] width 11 height 7
select select "am"
click at [231, 101] on select "AM PM" at bounding box center [236, 103] width 11 height 7
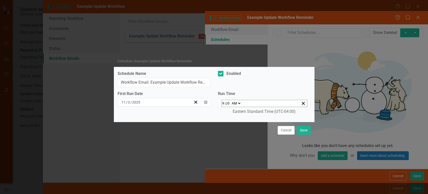
type input "09:00"
click at [223, 76] on div at bounding box center [221, 74] width 6 height 6
click at [221, 74] on input "Enabled" at bounding box center [219, 72] width 3 height 3
checkbox input "false"
click at [305, 130] on button "Save" at bounding box center [304, 130] width 14 height 9
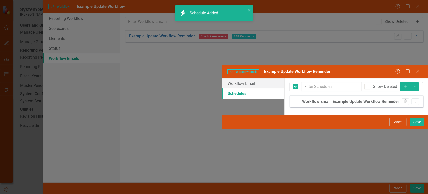
checkbox input "false"
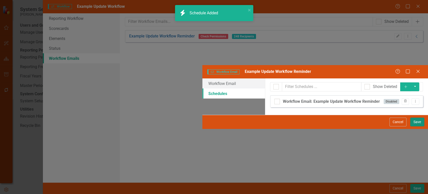
click at [415, 126] on button "Save" at bounding box center [417, 121] width 14 height 9
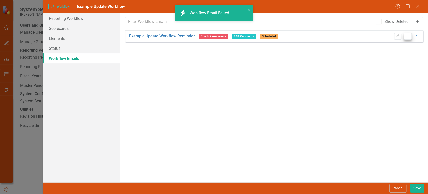
click at [407, 38] on button "Dropdown Menu" at bounding box center [408, 36] width 8 height 7
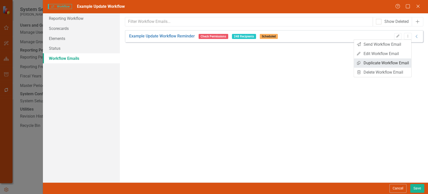
click at [383, 63] on link "Copy Duplicate Workflow Email" at bounding box center [382, 62] width 57 height 9
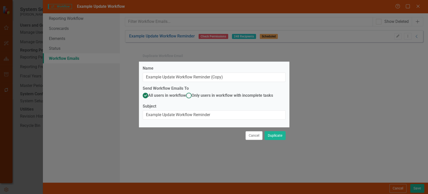
click at [185, 99] on ins at bounding box center [189, 96] width 8 height 8
click at [185, 99] on input "Only users in workflow with incomplete tasks" at bounding box center [189, 96] width 8 height 8
radio input "true"
drag, startPoint x: 216, startPoint y: 74, endPoint x: 287, endPoint y: 73, distance: 70.8
click at [287, 73] on div "Name Example Update Workflow Reminder (Copy)" at bounding box center [214, 75] width 151 height 20
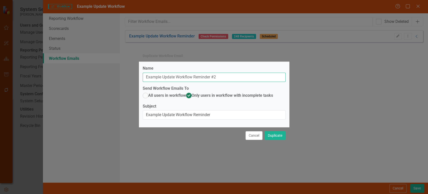
type input "Example Update Workflow Reminder #2"
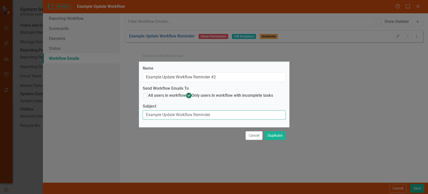
click at [241, 119] on input "Example Update Workflow Reminder" at bounding box center [214, 114] width 143 height 9
type input "Example Update Workflow Reminder #2"
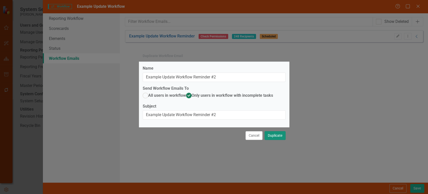
click at [269, 135] on button "Duplicate" at bounding box center [275, 135] width 21 height 9
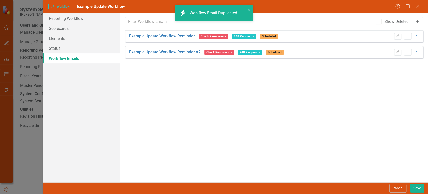
click at [398, 52] on icon "Edit" at bounding box center [398, 51] width 4 height 3
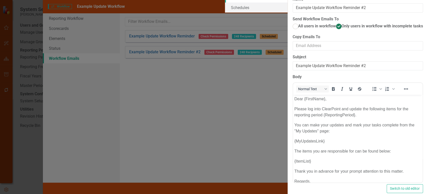
scroll to position [46, 0]
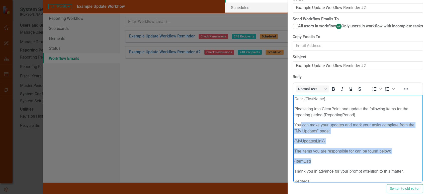
drag, startPoint x: 329, startPoint y: 118, endPoint x: 392, endPoint y: 142, distance: 67.8
click at [392, 142] on body "Dear {FirstName}, Please log into ClearPoint and update the following items for…" at bounding box center [357, 147] width 129 height 105
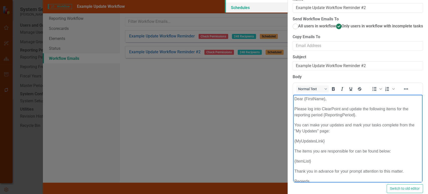
click at [225, 13] on link "Schedules" at bounding box center [256, 8] width 63 height 10
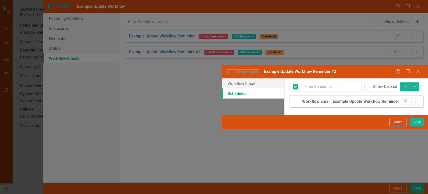
checkbox input "false"
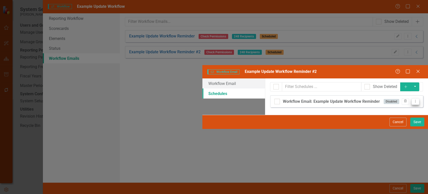
click at [414, 98] on button "Dropdown Menu" at bounding box center [416, 101] width 8 height 7
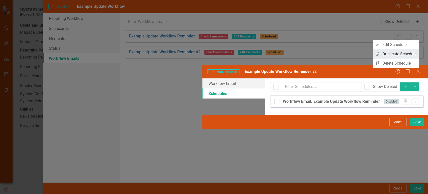
click at [396, 50] on link "Copy Duplicate Schedule" at bounding box center [396, 53] width 46 height 9
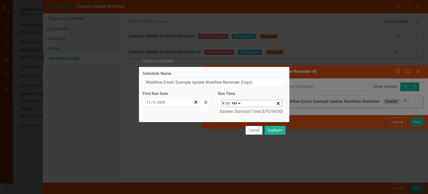
click at [253, 134] on div "Cancel Duplicate" at bounding box center [214, 130] width 151 height 17
drag, startPoint x: 248, startPoint y: 130, endPoint x: 301, endPoint y: 97, distance: 62.0
click at [249, 130] on button "Cancel" at bounding box center [254, 130] width 17 height 9
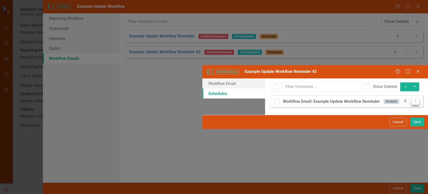
click at [415, 99] on icon "Dropdown Menu" at bounding box center [415, 100] width 4 height 3
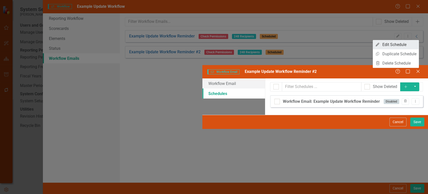
click at [391, 44] on link "Edit Edit Schedule" at bounding box center [396, 44] width 46 height 9
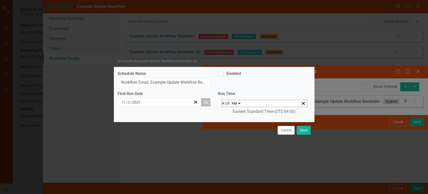
click at [207, 104] on icon "button" at bounding box center [205, 102] width 3 height 4
click at [137, 146] on button "10" at bounding box center [136, 146] width 13 height 9
click at [306, 130] on button "Save" at bounding box center [304, 130] width 14 height 9
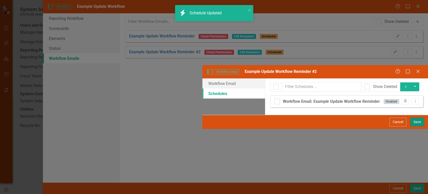
click at [415, 126] on button "Save" at bounding box center [417, 121] width 14 height 9
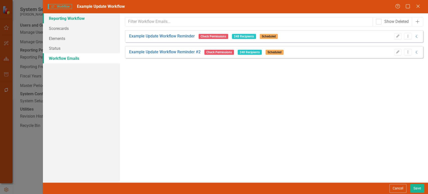
click at [87, 22] on link "Reporting Workflow" at bounding box center [81, 18] width 77 height 10
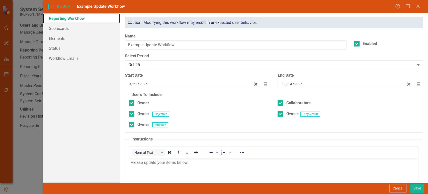
scroll to position [58, 0]
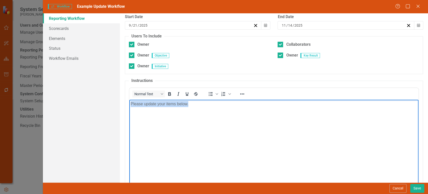
drag, startPoint x: 205, startPoint y: 116, endPoint x: 127, endPoint y: 113, distance: 78.3
click at [129, 113] on html "Please update your items below." at bounding box center [273, 137] width 289 height 75
click at [176, 125] on body "Please update your items below." at bounding box center [273, 137] width 289 height 75
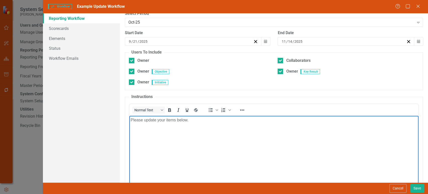
scroll to position [0, 0]
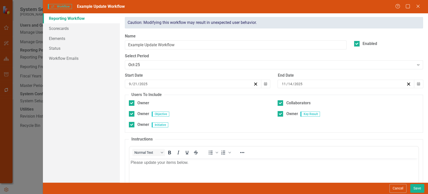
drag, startPoint x: 401, startPoint y: 190, endPoint x: 172, endPoint y: 63, distance: 261.2
click at [172, 63] on form "Workflows Workflow Example Update Workflow Help Maximize Close Reporting Workfl…" at bounding box center [235, 97] width 385 height 194
click at [130, 43] on input "Example Update Workflow" at bounding box center [236, 44] width 222 height 9
click at [145, 44] on input "Oct-25 Update Workflow" at bounding box center [236, 44] width 222 height 9
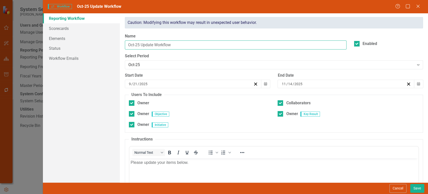
click at [145, 44] on input "Oct-25 Update Workflow" at bounding box center [236, 44] width 222 height 9
click at [184, 44] on input "Oct-25 ClearPoint Workflow" at bounding box center [236, 44] width 222 height 9
type input "Oct-25 ClearPoint Workflow Update"
click at [418, 188] on button "Save" at bounding box center [417, 188] width 14 height 9
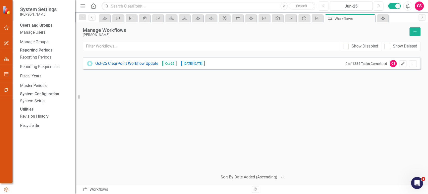
click at [399, 62] on button "Edit" at bounding box center [402, 63] width 7 height 7
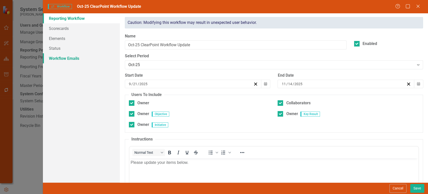
click at [86, 60] on link "Workflow Emails" at bounding box center [81, 58] width 77 height 10
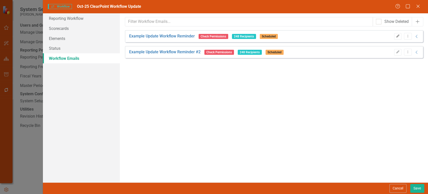
click at [397, 36] on icon "button" at bounding box center [397, 35] width 3 height 3
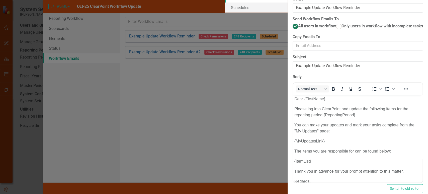
scroll to position [46, 0]
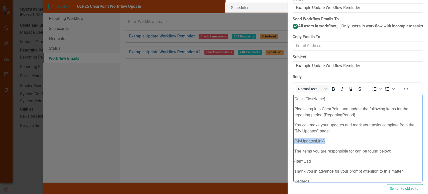
drag, startPoint x: 308, startPoint y: 131, endPoint x: 284, endPoint y: 132, distance: 24.1
click at [293, 132] on html "Dear {FirstName}, Please log into ClearPoint and update the following items for…" at bounding box center [357, 147] width 129 height 105
click at [307, 138] on p "{MyUpdatesLink}" at bounding box center [358, 141] width 127 height 6
click at [313, 138] on p "{MyUpdatesLink}" at bounding box center [358, 141] width 127 height 6
click at [330, 138] on p "{MyUpdatesLink}" at bounding box center [358, 141] width 127 height 6
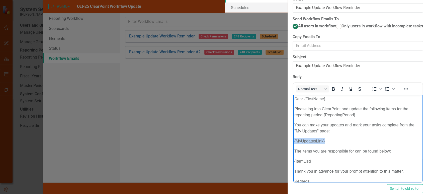
click at [330, 138] on p "{MyUpdatesLink}" at bounding box center [358, 141] width 127 height 6
drag, startPoint x: 324, startPoint y: 130, endPoint x: 297, endPoint y: 130, distance: 26.8
click at [293, 130] on html "Dear {FirstName}, Please log into ClearPoint and update the following items for…" at bounding box center [357, 147] width 129 height 105
drag, startPoint x: 316, startPoint y: 152, endPoint x: 288, endPoint y: 151, distance: 28.6
click at [293, 151] on html "Dear {FirstName}, Please log into ClearPoint and update the following items for…" at bounding box center [357, 147] width 129 height 105
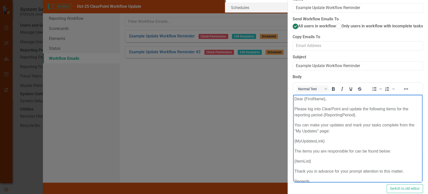
click at [306, 152] on body "Dear {FirstName}, Please log into ClearPoint and update the following items for…" at bounding box center [357, 147] width 129 height 105
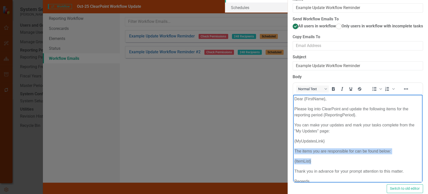
drag, startPoint x: 320, startPoint y: 147, endPoint x: 291, endPoint y: 135, distance: 30.9
click at [293, 135] on html "Dear {FirstName}, Please log into ClearPoint and update the following items for…" at bounding box center [357, 147] width 129 height 105
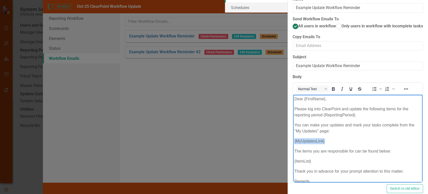
drag, startPoint x: 327, startPoint y: 128, endPoint x: 292, endPoint y: 128, distance: 35.1
click at [293, 128] on html "Dear {FirstName}, Please log into ClearPoint and update the following items for…" at bounding box center [357, 147] width 129 height 105
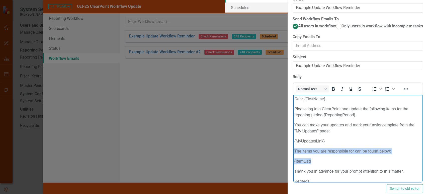
drag, startPoint x: 316, startPoint y: 152, endPoint x: 298, endPoint y: 142, distance: 20.9
click at [295, 138] on body "Dear {FirstName}, Please log into ClearPoint and update the following items for…" at bounding box center [357, 147] width 129 height 105
click at [302, 158] on p "{ItemList}" at bounding box center [358, 161] width 127 height 6
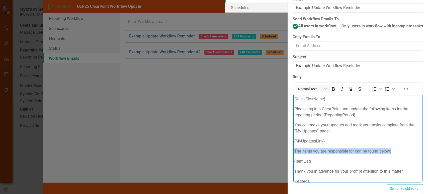
click at [302, 158] on p "{ItemList}" at bounding box center [358, 161] width 127 height 6
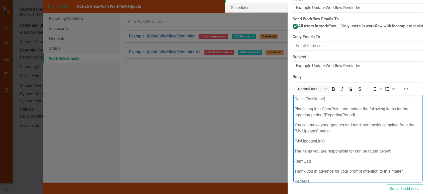
click at [310, 158] on p "{ItemList}" at bounding box center [358, 161] width 127 height 6
drag, startPoint x: 322, startPoint y: 149, endPoint x: 289, endPoint y: 150, distance: 32.4
click at [293, 150] on html "Dear {FirstName}, Please log into ClearPoint and update the following items for…" at bounding box center [357, 147] width 129 height 105
click at [347, 158] on p "{ItemList}" at bounding box center [358, 161] width 127 height 6
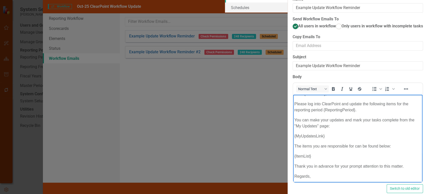
scroll to position [0, 0]
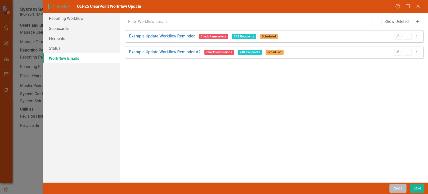
click at [394, 188] on button "Cancel" at bounding box center [398, 188] width 17 height 9
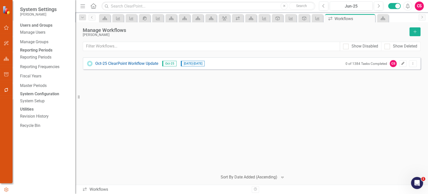
click at [404, 65] on button "Edit" at bounding box center [402, 63] width 7 height 7
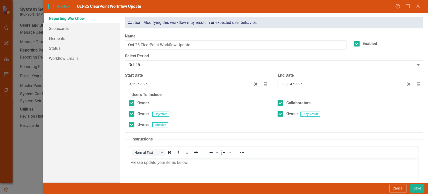
click at [294, 84] on input "2025" at bounding box center [298, 83] width 9 height 5
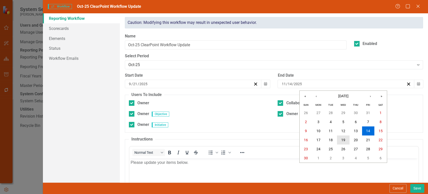
click at [347, 140] on button "19" at bounding box center [343, 139] width 13 height 9
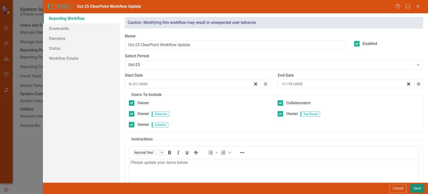
click at [419, 187] on button "Save" at bounding box center [417, 188] width 14 height 9
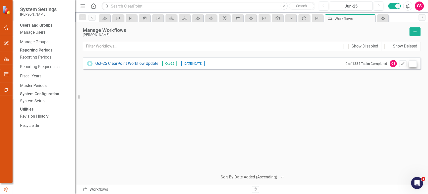
click at [410, 63] on button "Dropdown Menu" at bounding box center [413, 63] width 8 height 7
click at [399, 70] on link "Preview Preview Workflow" at bounding box center [393, 71] width 46 height 9
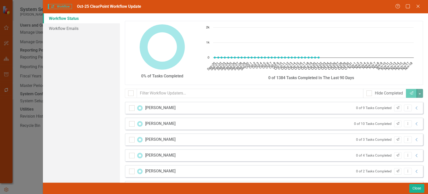
checkbox input "false"
click at [414, 106] on icon "Collapse" at bounding box center [416, 108] width 5 height 4
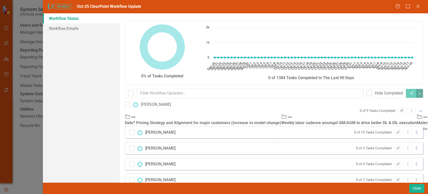
scroll to position [24, 0]
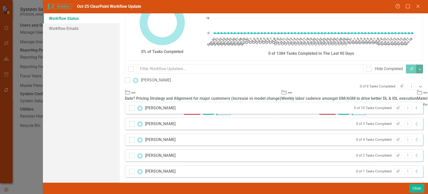
click at [418, 84] on icon "Expanded" at bounding box center [420, 86] width 5 height 4
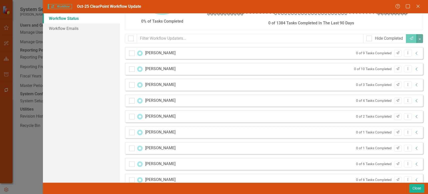
scroll to position [54, 0]
click at [134, 69] on div at bounding box center [132, 69] width 6 height 6
click at [132, 69] on input "checkbox" at bounding box center [130, 67] width 3 height 3
checkbox input "true"
click at [131, 100] on input "checkbox" at bounding box center [130, 99] width 3 height 3
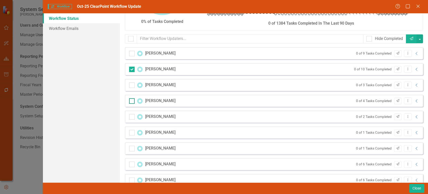
checkbox input "true"
click at [131, 114] on div "Kelly Allen" at bounding box center [152, 117] width 46 height 6
click at [131, 117] on div at bounding box center [132, 117] width 6 height 6
click at [131, 117] on input "checkbox" at bounding box center [130, 115] width 3 height 3
checkbox input "true"
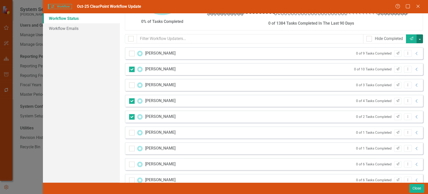
click at [417, 40] on button "button" at bounding box center [420, 38] width 7 height 9
click at [247, 110] on div "Kelly Allen 0 of 2 Tasks Completed Send Dropdown Menu Collapse" at bounding box center [274, 116] width 298 height 12
click at [413, 187] on button "Close" at bounding box center [416, 188] width 15 height 9
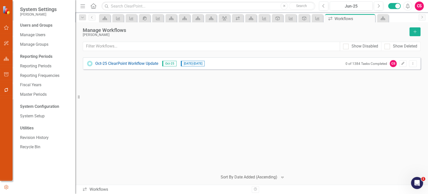
click at [302, 117] on div "Oct-25 ClearPoint Workflow Update Oct-25 9/21/25 - 11/19/25 0 of 1384 Tasks Com…" at bounding box center [252, 112] width 338 height 110
click at [413, 66] on button "Dropdown Menu" at bounding box center [413, 63] width 8 height 7
click at [407, 69] on link "Preview Preview Workflow" at bounding box center [393, 71] width 46 height 9
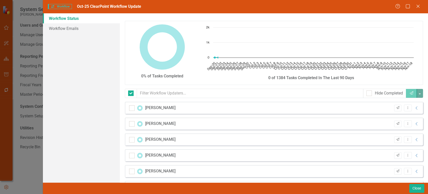
checkbox input "false"
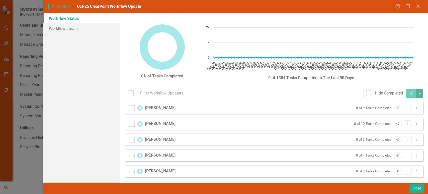
click at [311, 92] on input "text" at bounding box center [250, 93] width 227 height 9
type input "luis"
click at [276, 92] on input "luis" at bounding box center [250, 93] width 227 height 9
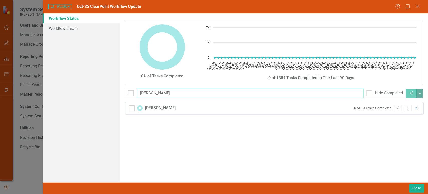
drag, startPoint x: 147, startPoint y: 94, endPoint x: 136, endPoint y: 94, distance: 11.1
click at [136, 94] on div "luis Hide Completed Send" at bounding box center [274, 93] width 298 height 9
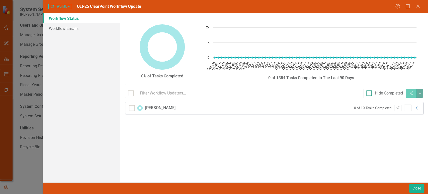
click at [368, 93] on input "Hide Completed" at bounding box center [368, 91] width 3 height 3
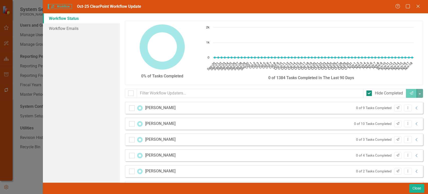
click at [367, 92] on div at bounding box center [370, 93] width 6 height 6
click at [367, 92] on input "Hide Completed" at bounding box center [368, 91] width 3 height 3
checkbox input "false"
click at [412, 188] on button "Close" at bounding box center [416, 188] width 15 height 9
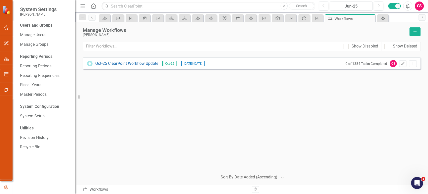
click at [92, 6] on icon "Home" at bounding box center [93, 5] width 7 height 5
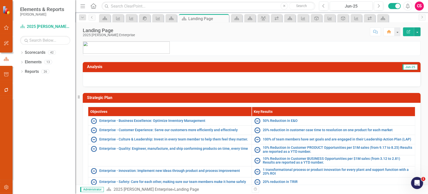
click at [418, 5] on div "CS" at bounding box center [419, 6] width 9 height 9
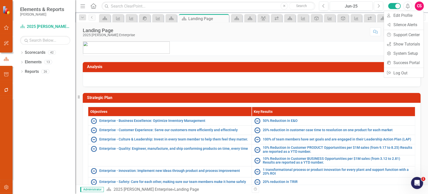
click at [255, 42] on p at bounding box center [251, 45] width 337 height 7
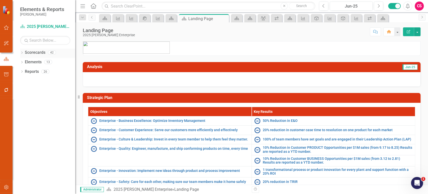
click at [22, 53] on icon "Dropdown" at bounding box center [22, 53] width 4 height 3
drag, startPoint x: 24, startPoint y: 62, endPoint x: 38, endPoint y: 71, distance: 16.6
click at [24, 62] on icon "Dropdown" at bounding box center [25, 61] width 4 height 3
click at [29, 72] on icon "Dropdown" at bounding box center [30, 71] width 4 height 3
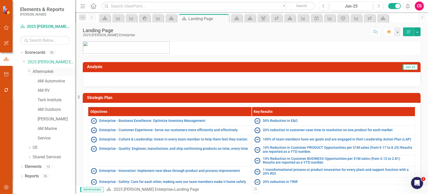
click at [50, 72] on link "Aftermarket" at bounding box center [54, 72] width 43 height 6
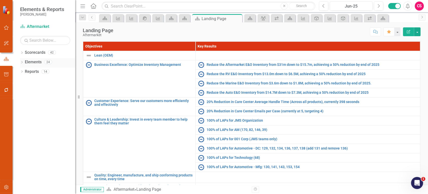
click at [22, 60] on div "Dropdown" at bounding box center [22, 62] width 4 height 4
click at [23, 52] on icon "Dropdown" at bounding box center [22, 53] width 4 height 3
click at [25, 64] on div "Dropdown" at bounding box center [25, 62] width 4 height 4
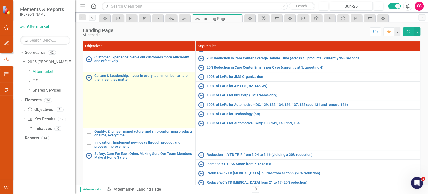
scroll to position [43, 0]
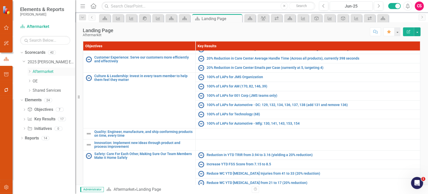
click at [29, 72] on icon "Dropdown" at bounding box center [30, 71] width 4 height 3
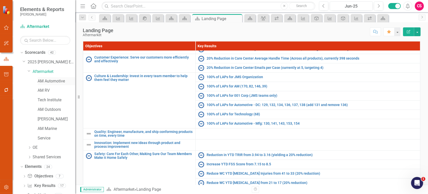
click at [43, 80] on link "AM Automotive" at bounding box center [57, 81] width 38 height 6
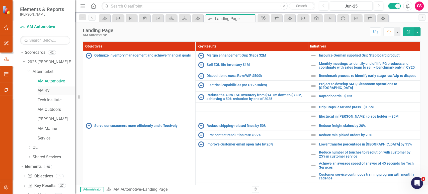
click at [45, 91] on link "AM RV" at bounding box center [57, 91] width 38 height 6
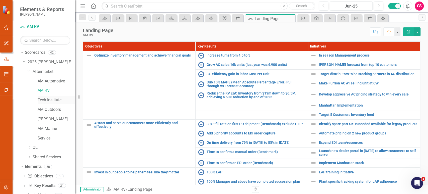
click at [58, 99] on link "Tech Institute" at bounding box center [57, 100] width 38 height 6
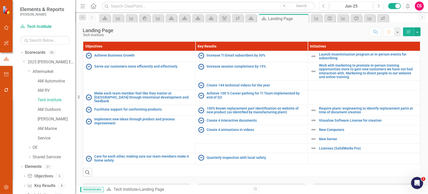
drag, startPoint x: 59, startPoint y: 113, endPoint x: 3, endPoint y: 135, distance: 60.6
click at [59, 113] on div "AM Outdoors" at bounding box center [57, 109] width 38 height 8
click at [44, 111] on link "AM Outdoors" at bounding box center [57, 110] width 38 height 6
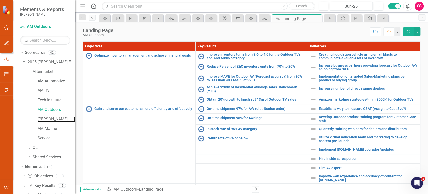
click at [47, 118] on link "[PERSON_NAME]" at bounding box center [57, 119] width 38 height 6
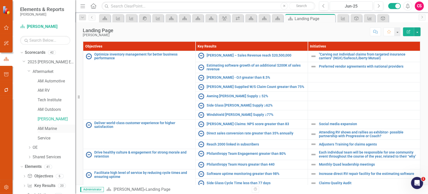
click at [52, 127] on link "AM Marine" at bounding box center [57, 129] width 38 height 6
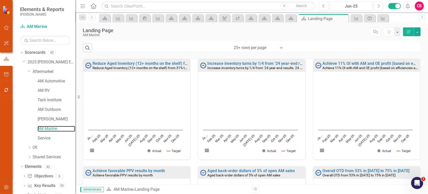
scroll to position [155, 0]
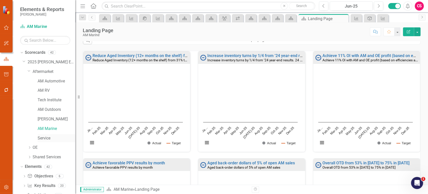
click at [47, 135] on link "Service" at bounding box center [57, 138] width 38 height 6
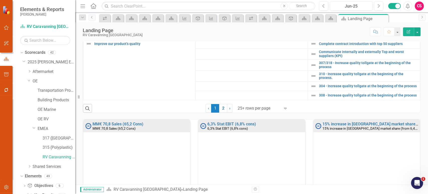
scroll to position [46, 0]
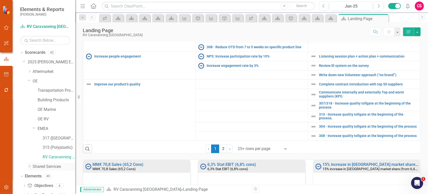
click at [28, 166] on icon "Dropdown" at bounding box center [30, 166] width 4 height 3
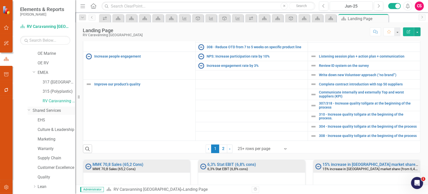
scroll to position [58, 0]
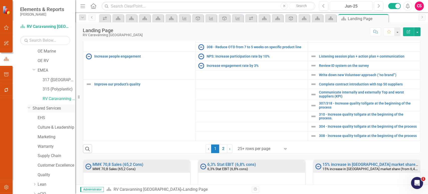
click at [51, 109] on link "Shared Services" at bounding box center [54, 108] width 43 height 6
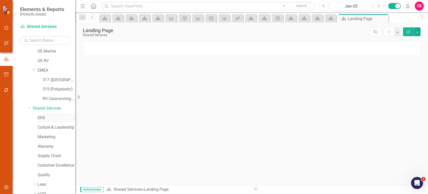
click at [43, 117] on link "EHS" at bounding box center [57, 118] width 38 height 6
